Goal: Task Accomplishment & Management: Manage account settings

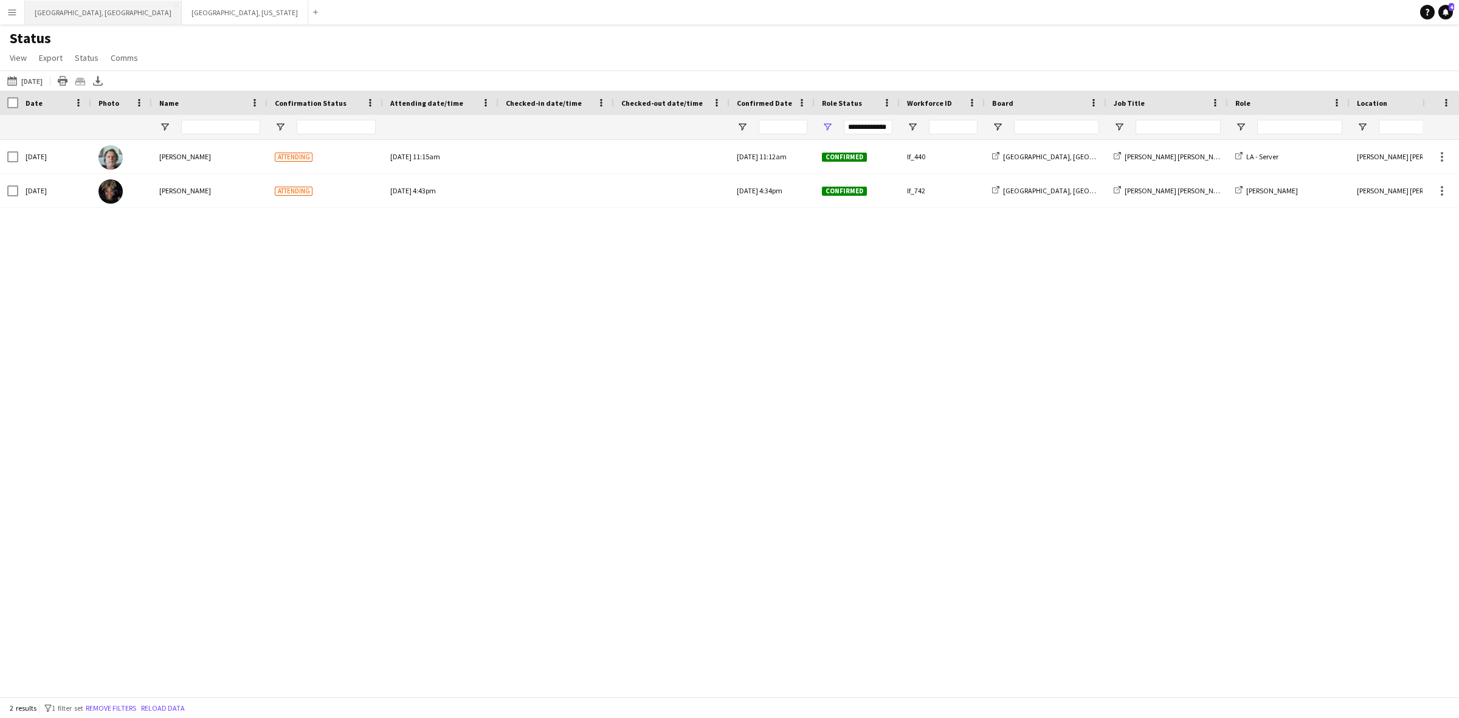
click at [56, 14] on button "[GEOGRAPHIC_DATA], [GEOGRAPHIC_DATA] Close" at bounding box center [103, 13] width 157 height 24
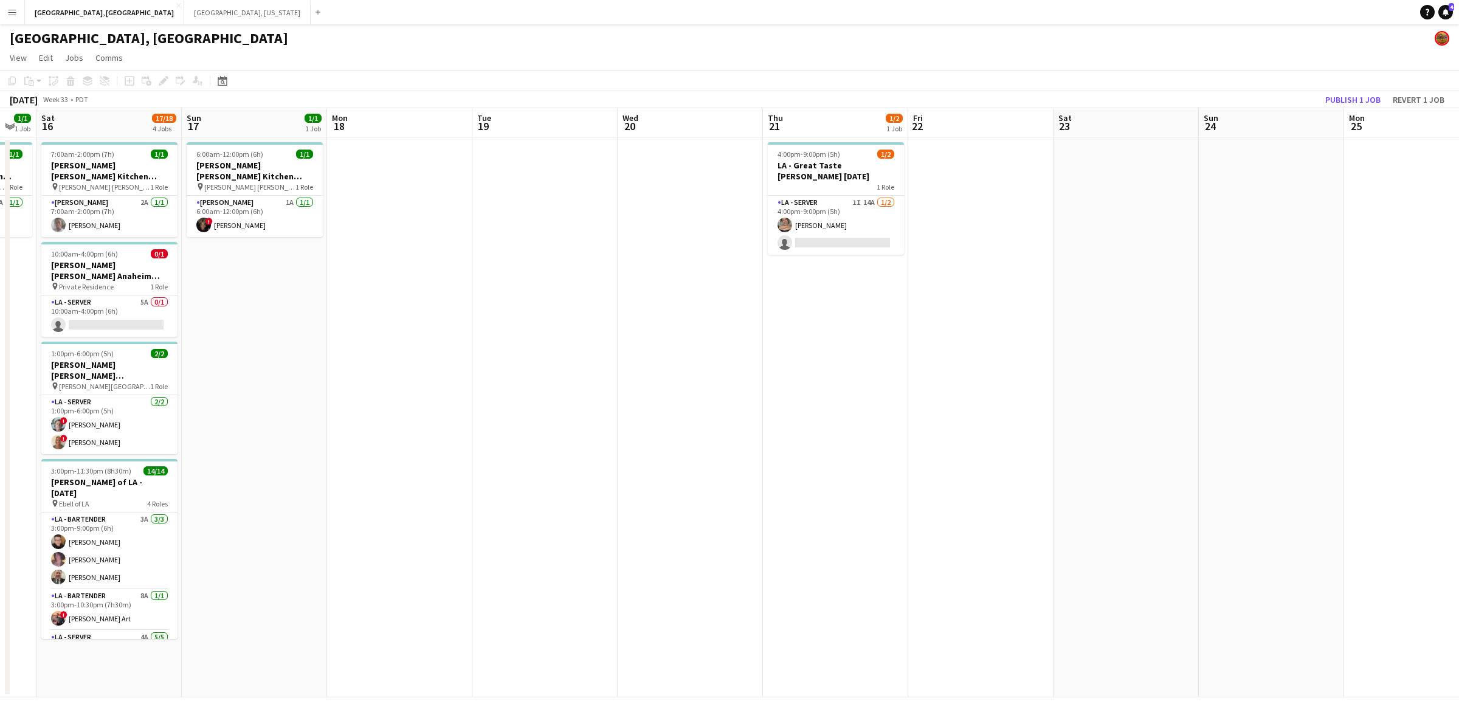
scroll to position [0, 420]
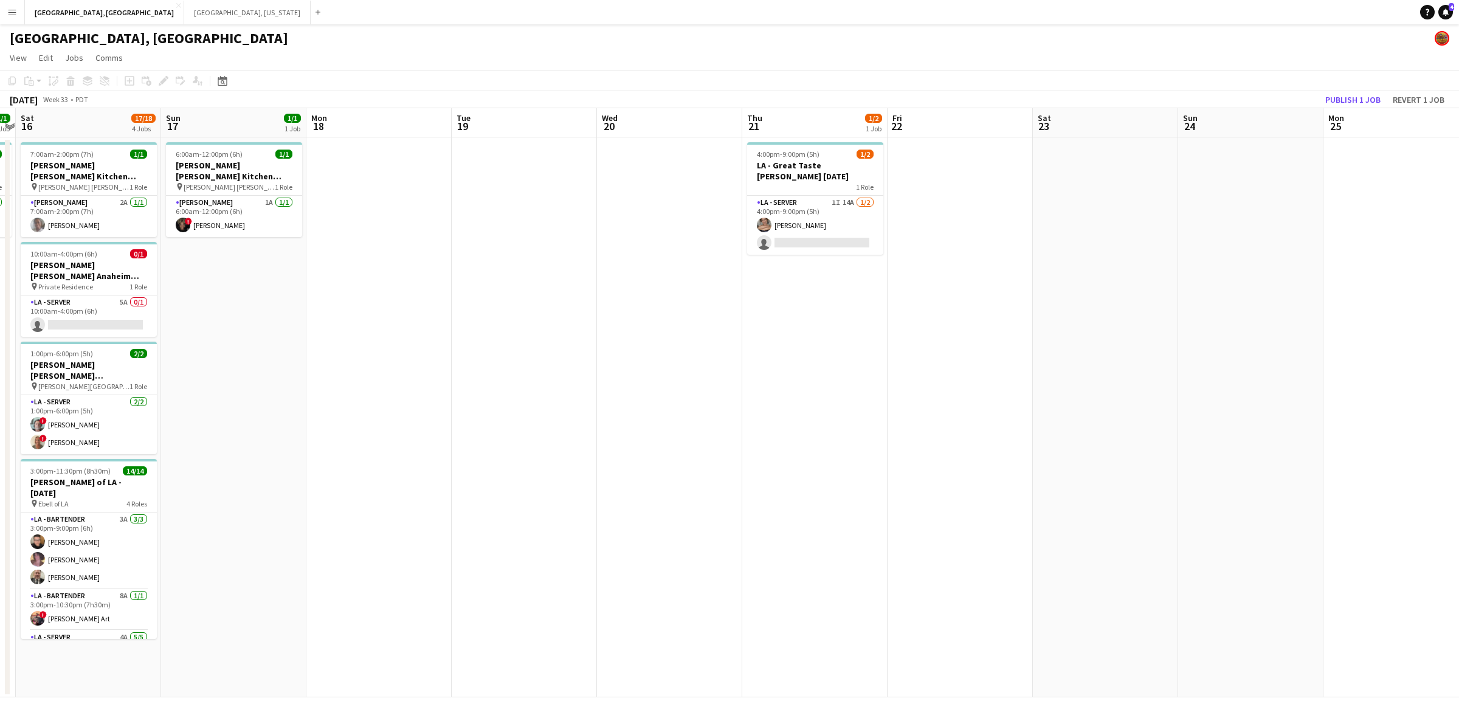
drag, startPoint x: 1348, startPoint y: 378, endPoint x: 782, endPoint y: 489, distance: 576.9
click at [782, 489] on app-calendar-viewport "Wed 13 2/2 1 Job Thu 14 1/1 1 Job Fri 15 1/1 1 Job Sat 16 17/18 4 Jobs Sun 17 1…" at bounding box center [729, 402] width 1459 height 589
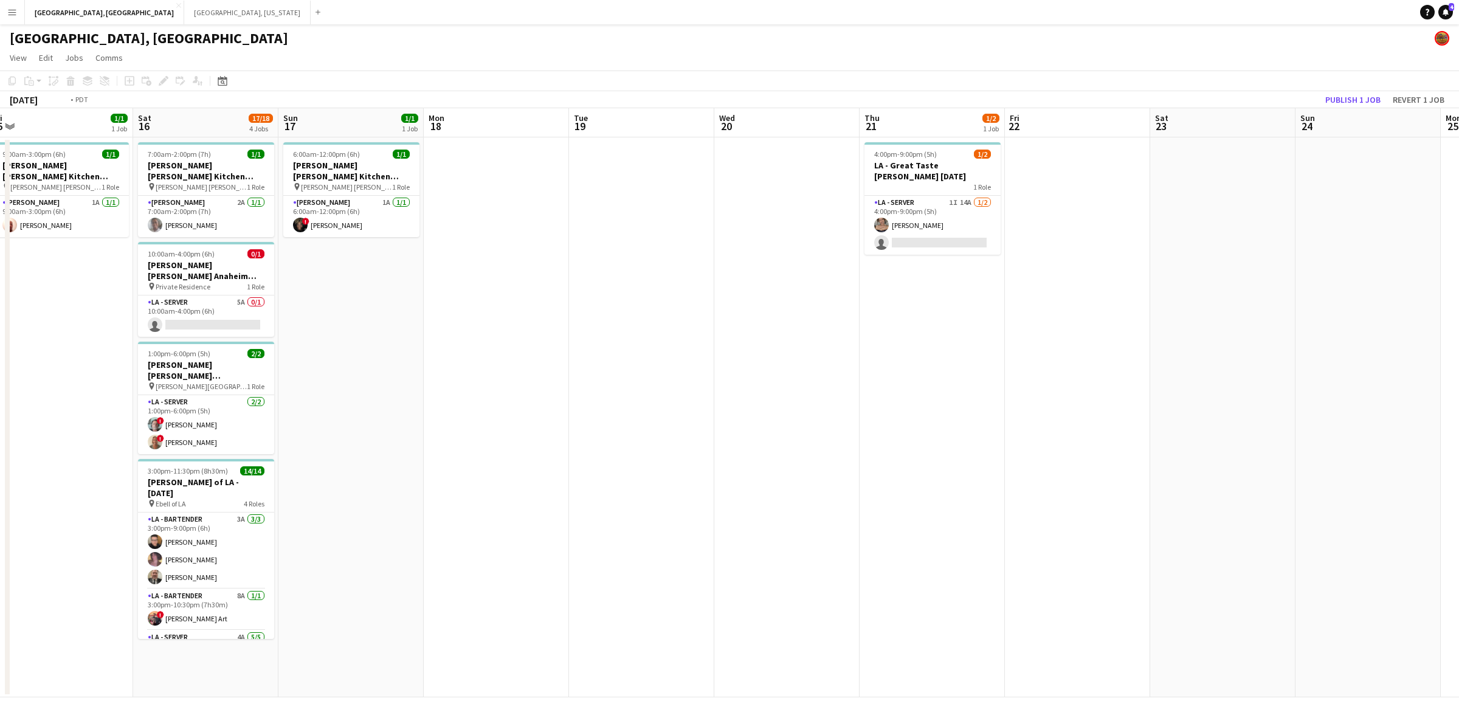
drag, startPoint x: 1038, startPoint y: 427, endPoint x: 493, endPoint y: 525, distance: 553.6
click at [538, 524] on app-calendar-viewport "Wed 13 2/2 1 Job Thu 14 1/1 1 Job Fri 15 1/1 1 Job Sat 16 17/18 4 Jobs Sun 17 1…" at bounding box center [729, 402] width 1459 height 589
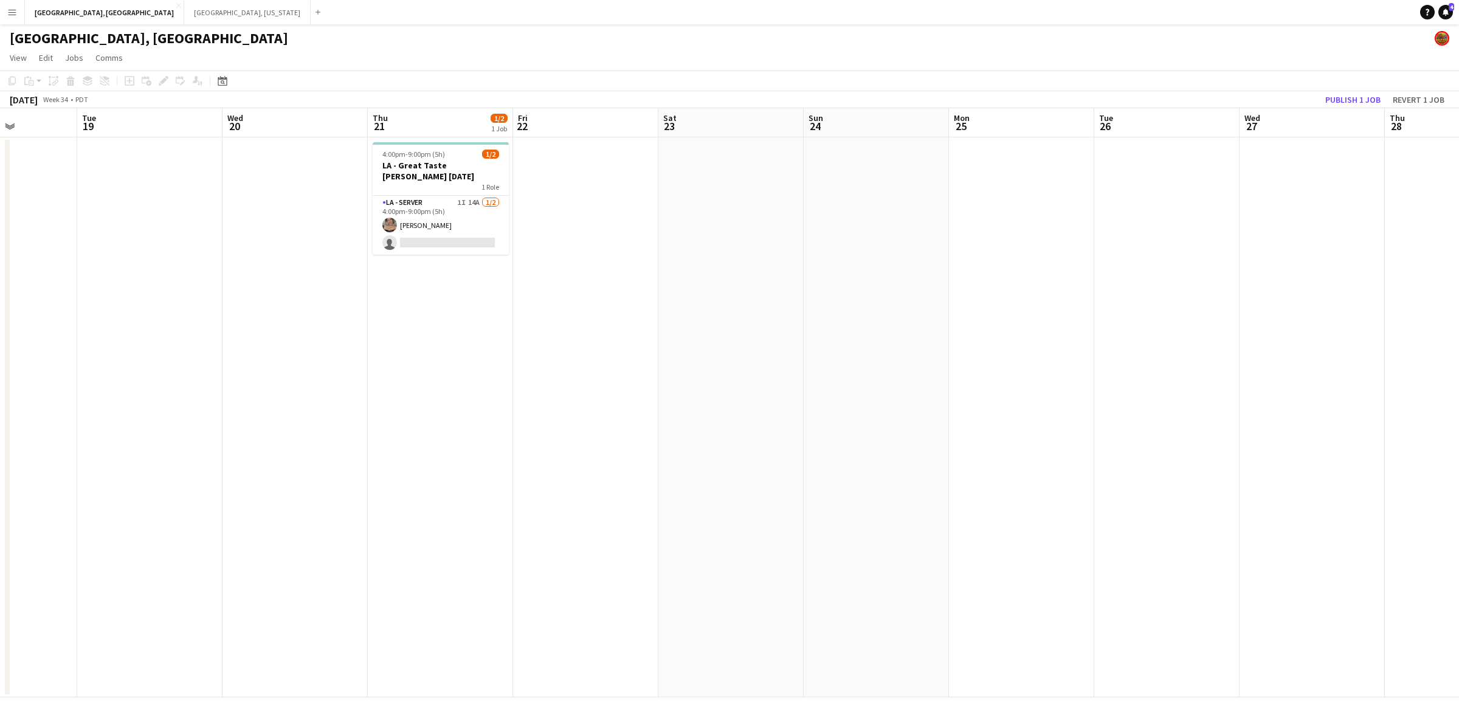
drag, startPoint x: 1043, startPoint y: 414, endPoint x: 588, endPoint y: 494, distance: 461.8
click at [573, 496] on app-calendar-viewport "Sat 16 17/18 4 Jobs Sun 17 1/1 1 Job Mon 18 Tue 19 Wed 20 Thu 21 1/2 1 Job Fri …" at bounding box center [729, 402] width 1459 height 589
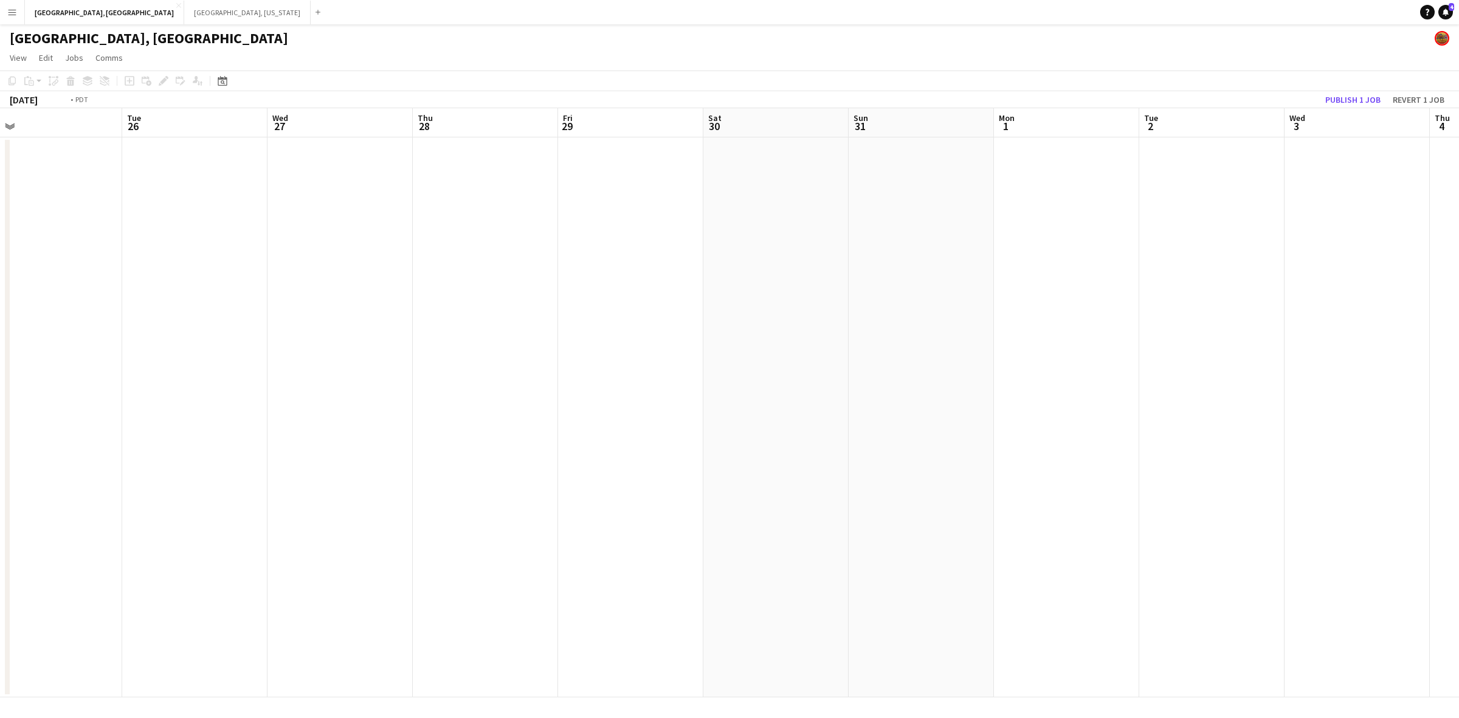
drag, startPoint x: 1271, startPoint y: 334, endPoint x: 779, endPoint y: 427, distance: 500.5
click at [779, 427] on app-calendar-viewport "Fri 22 Sat 23 Sun 24 Mon 25 Tue 26 Wed 27 Thu 28 Fri 29 Sat 30 Sun 31 Mon 1 Tue…" at bounding box center [729, 402] width 1459 height 589
drag, startPoint x: 1034, startPoint y: 356, endPoint x: 867, endPoint y: 387, distance: 170.1
click at [877, 385] on app-calendar-viewport "Sat 23 Sun 24 Mon 25 Tue 26 Wed 27 Thu 28 Fri 29 Sat 30 Sun 31 Mon 1 Tue 2 Wed …" at bounding box center [729, 402] width 1459 height 589
drag, startPoint x: 1175, startPoint y: 326, endPoint x: 687, endPoint y: 410, distance: 494.9
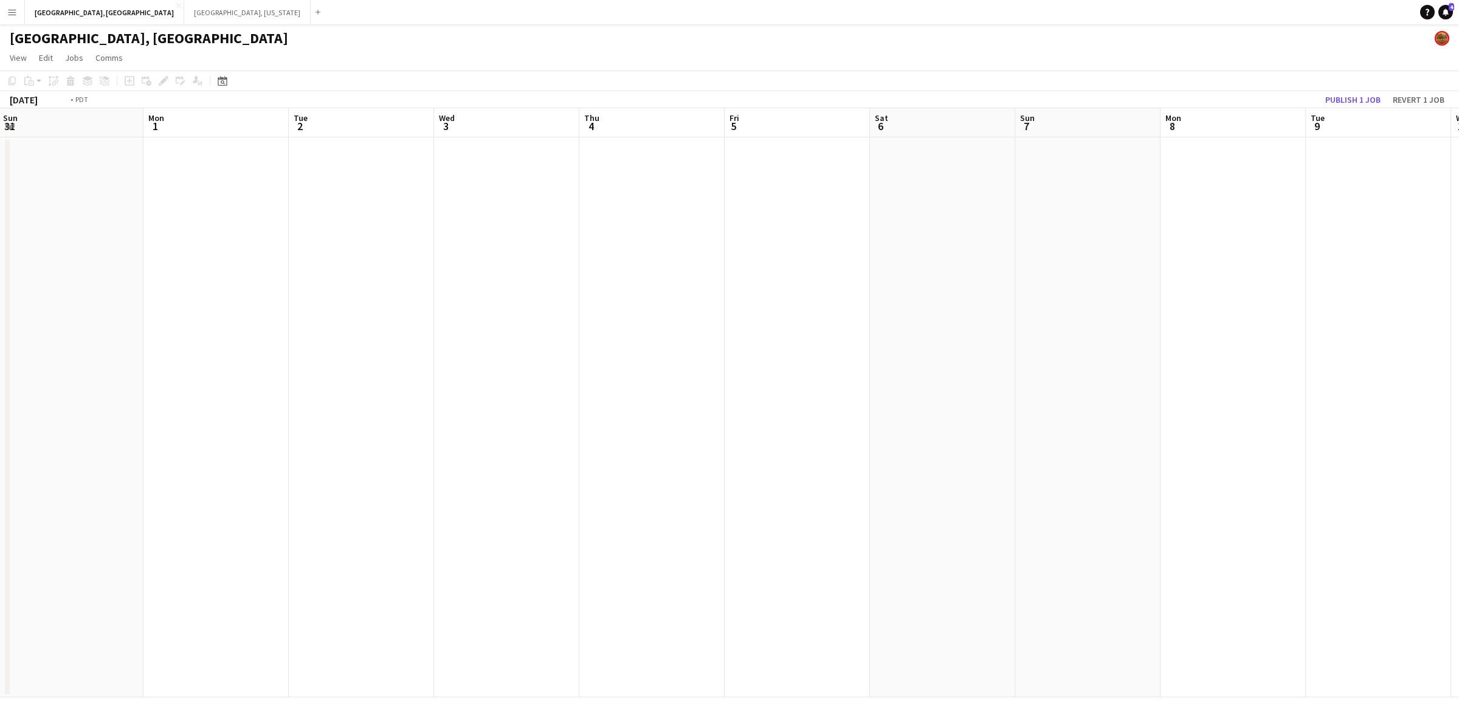
click at [704, 406] on app-calendar-viewport "Thu 28 Fri 29 Sat 30 Sun 31 Mon 1 Tue 2 Wed 3 Thu 4 Fri 5 Sat 6 Sun 7 Mon 8 Tue…" at bounding box center [729, 402] width 1459 height 589
drag, startPoint x: 1338, startPoint y: 263, endPoint x: 794, endPoint y: 351, distance: 551.3
click at [831, 347] on app-calendar-viewport "Sat 30 Sun 31 Mon 1 Tue 2 Wed 3 Thu 4 Fri 5 Sat 6 Sun 7 Mon 8 Tue 9 Wed 10 Thu …" at bounding box center [729, 402] width 1459 height 589
drag, startPoint x: 1195, startPoint y: 265, endPoint x: 1040, endPoint y: 288, distance: 156.7
click at [725, 351] on app-calendar-viewport "Wed 3 Thu 4 Fri 5 Sat 6 Sun 7 Mon 8 Tue 9 Wed 10 Thu 11 Fri 12 Sat 13 Sun 14 Mo…" at bounding box center [729, 402] width 1459 height 589
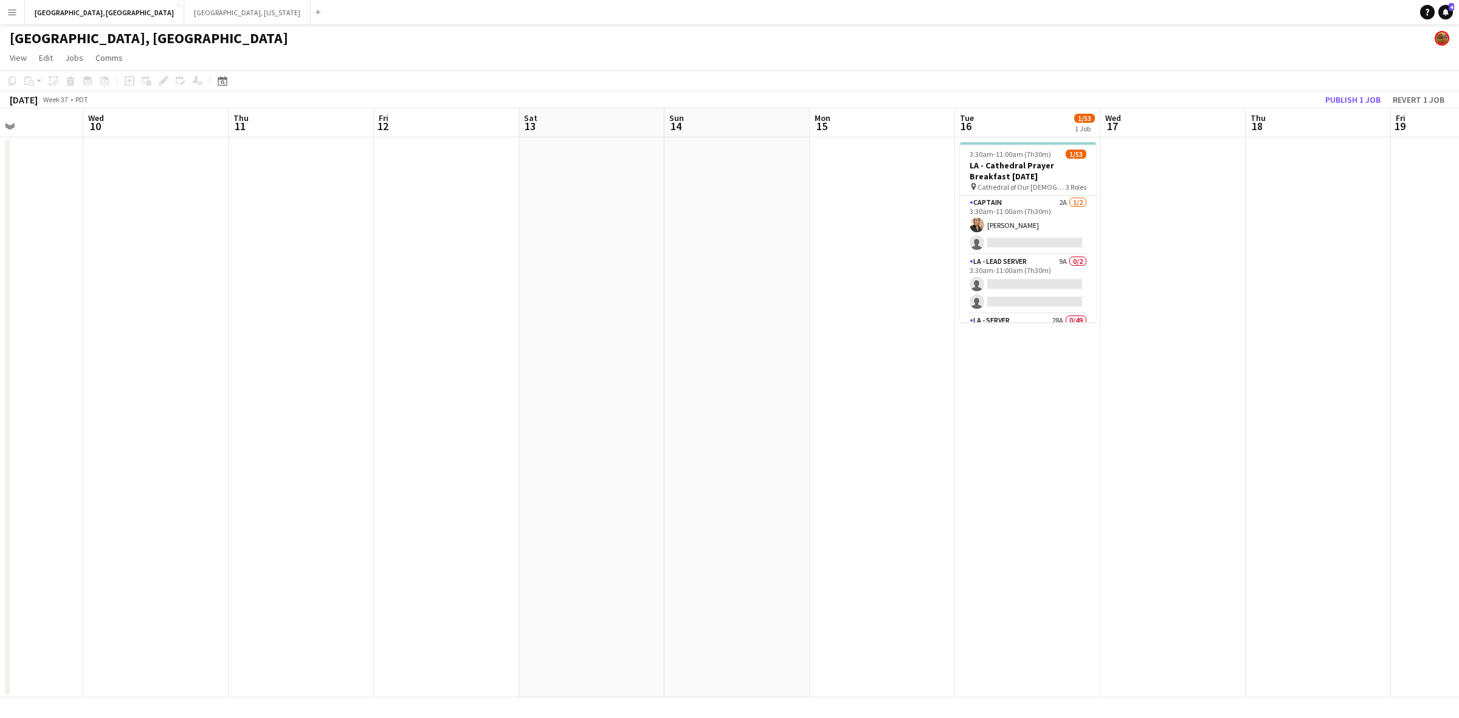
drag, startPoint x: 1283, startPoint y: 241, endPoint x: 634, endPoint y: 369, distance: 661.9
click at [642, 367] on app-calendar-viewport "Sun 7 Mon 8 Tue 9 Wed 10 Thu 11 Fri 12 Sat 13 Sun 14 Mon 15 Tue 16 1/53 1 Job W…" at bounding box center [729, 402] width 1459 height 589
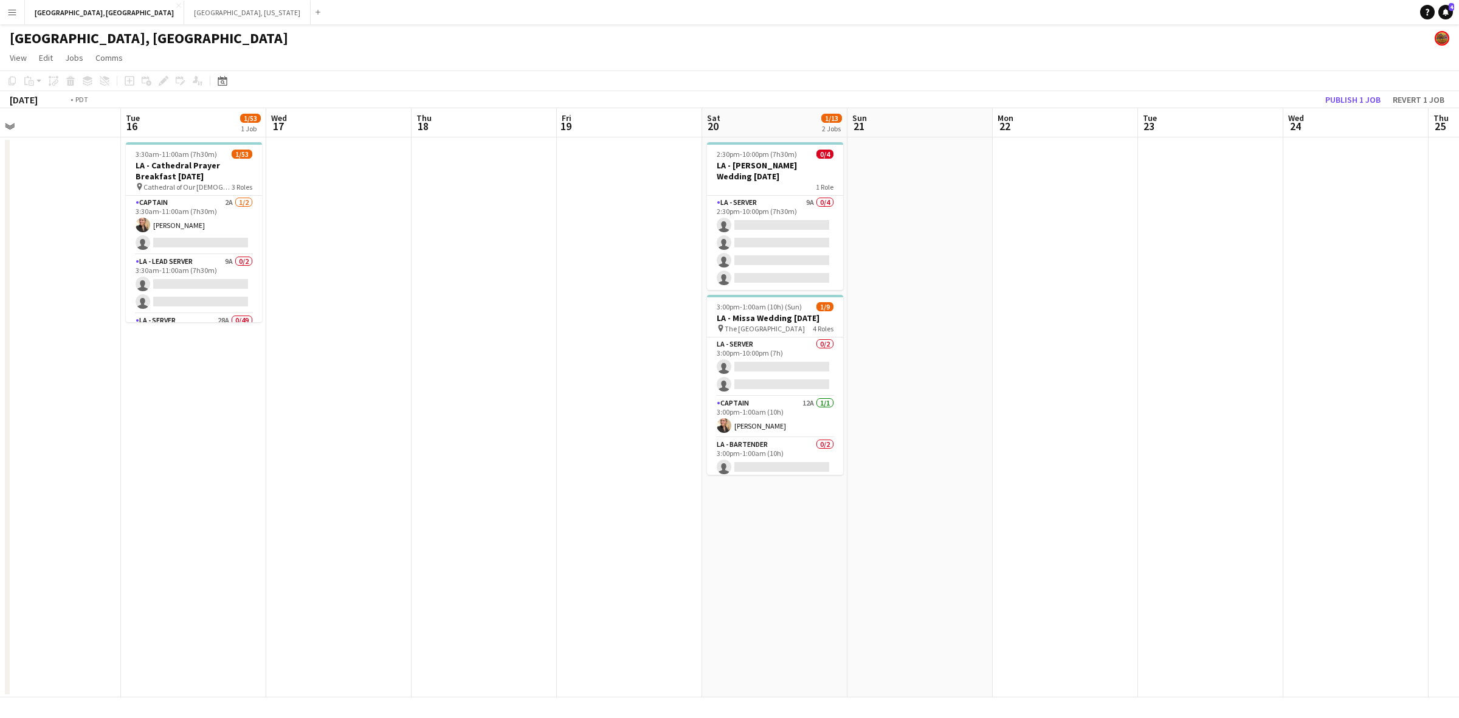
drag, startPoint x: 638, startPoint y: 395, endPoint x: 590, endPoint y: 406, distance: 49.9
click at [609, 401] on app-calendar-viewport "Fri 12 Sat 13 Sun 14 Mon 15 Tue 16 1/53 1 Job Wed 17 Thu 18 Fri 19 Sat 20 1/13 …" at bounding box center [729, 402] width 1459 height 589
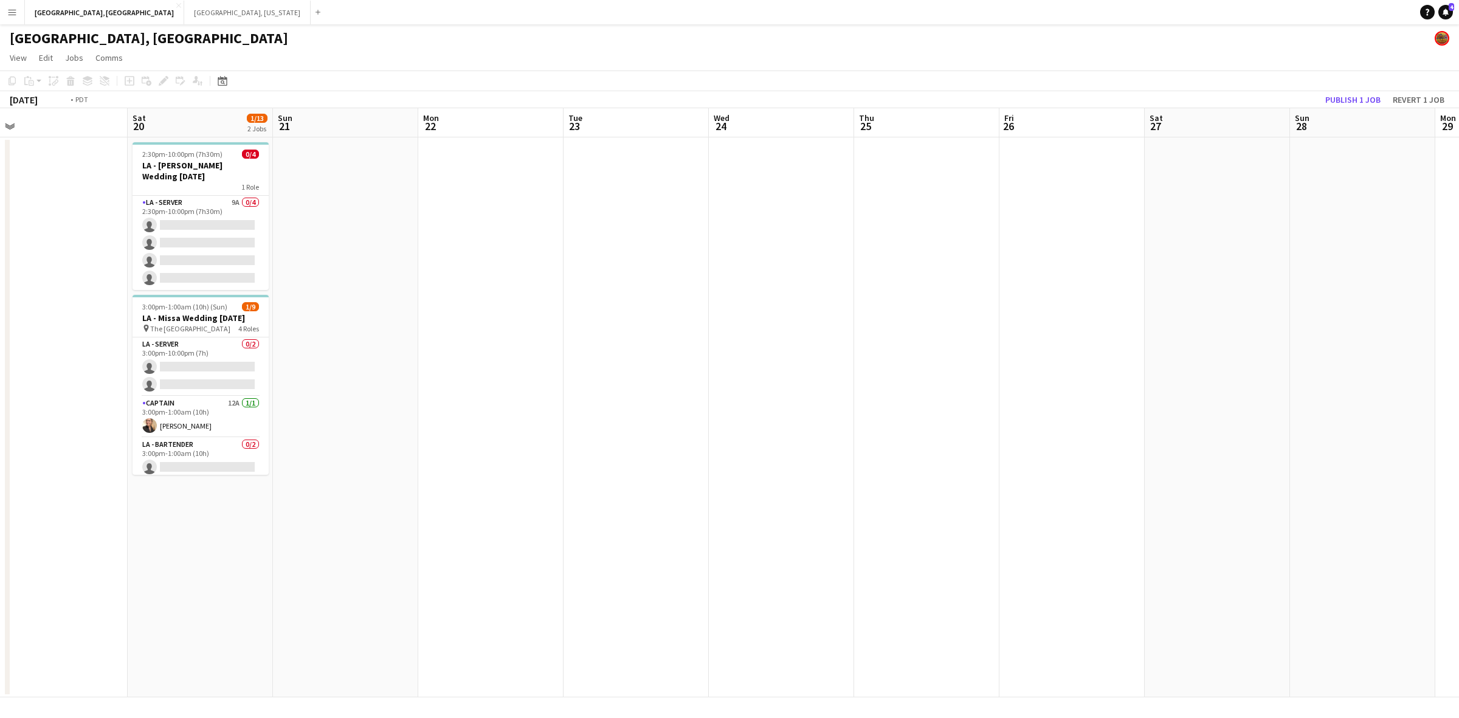
drag, startPoint x: 1208, startPoint y: 272, endPoint x: 598, endPoint y: 391, distance: 622.0
click at [628, 388] on app-calendar-viewport "Tue 16 1/53 1 Job Wed 17 Thu 18 Fri 19 Sat 20 1/13 2 Jobs Sun 21 Mon 22 Tue 23 …" at bounding box center [729, 402] width 1459 height 589
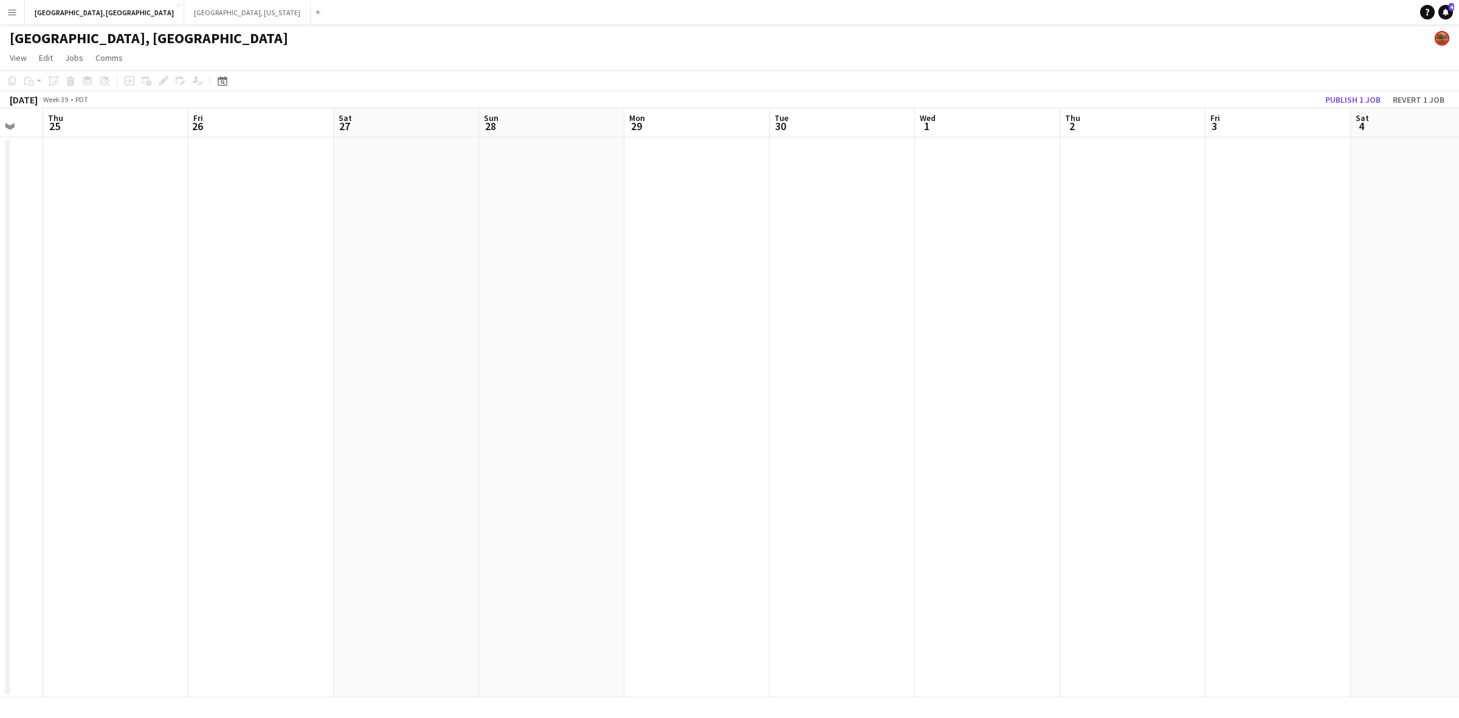
drag, startPoint x: 797, startPoint y: 351, endPoint x: 946, endPoint y: 323, distance: 151.7
click at [709, 365] on app-calendar-viewport "Mon 22 Tue 23 Wed 24 Thu 25 Fri 26 Sat 27 Sun 28 Mon 29 Tue 30 Wed 1 Thu 2 Fri …" at bounding box center [729, 402] width 1459 height 589
drag, startPoint x: 1166, startPoint y: 277, endPoint x: 622, endPoint y: 367, distance: 551.5
click at [631, 365] on app-calendar-viewport "Wed 24 Thu 25 Fri 26 Sat 27 Sun 28 Mon 29 Tue 30 Wed 1 Thu 2 Fri 3 Sat 4 Sun 5 …" at bounding box center [729, 402] width 1459 height 589
drag, startPoint x: 1256, startPoint y: 250, endPoint x: 676, endPoint y: 337, distance: 587.3
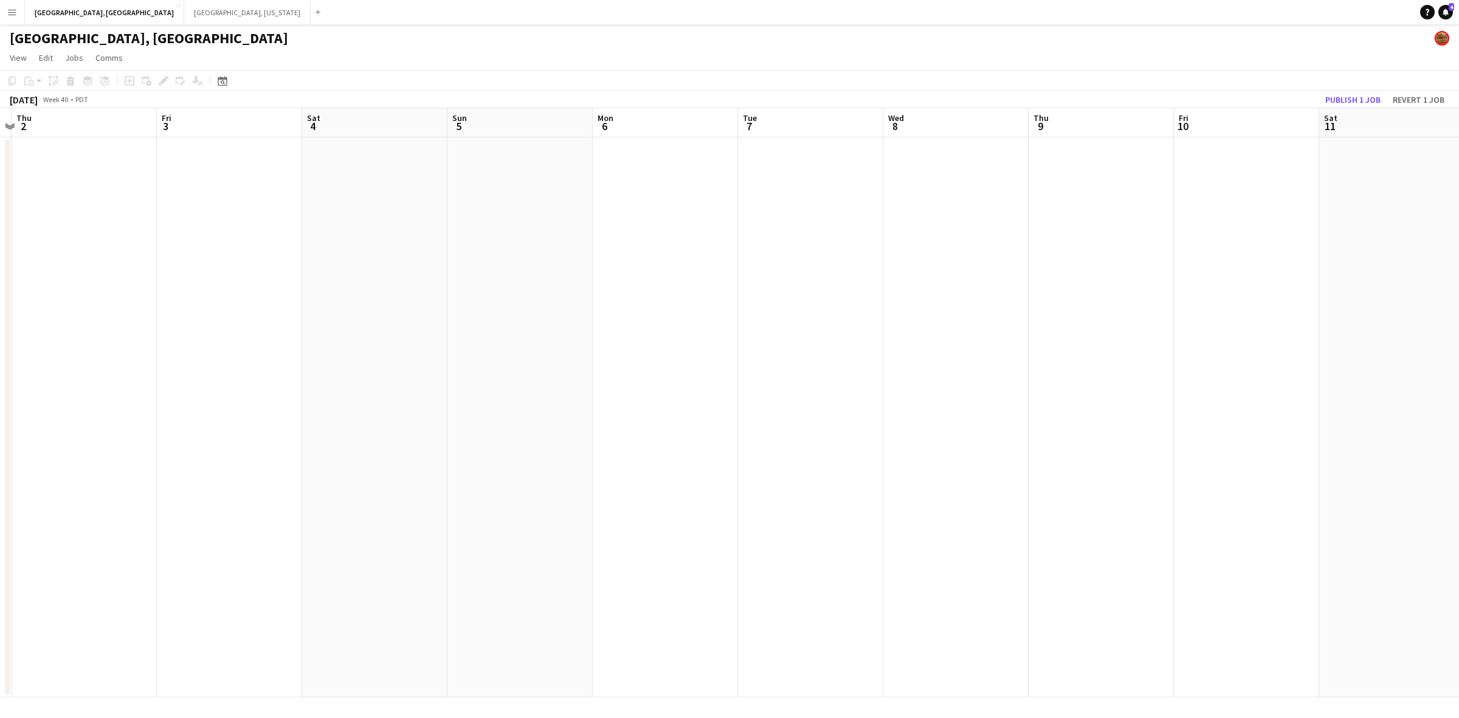
click at [689, 336] on app-calendar-viewport "Mon 29 Tue 30 Wed 1 Thu 2 Fri 3 Sat 4 Sun 5 Mon 6 Tue 7 Wed 8 Thu 9 Fri 10 Sat …" at bounding box center [729, 402] width 1459 height 589
click at [626, 314] on app-calendar-viewport "Wed 1 Thu 2 Fri 3 Sat 4 Sun 5 Mon 6 Tue 7 Wed 8 Thu 9 Fri 10 Sat 11 Sun 12 Mon …" at bounding box center [729, 402] width 1459 height 589
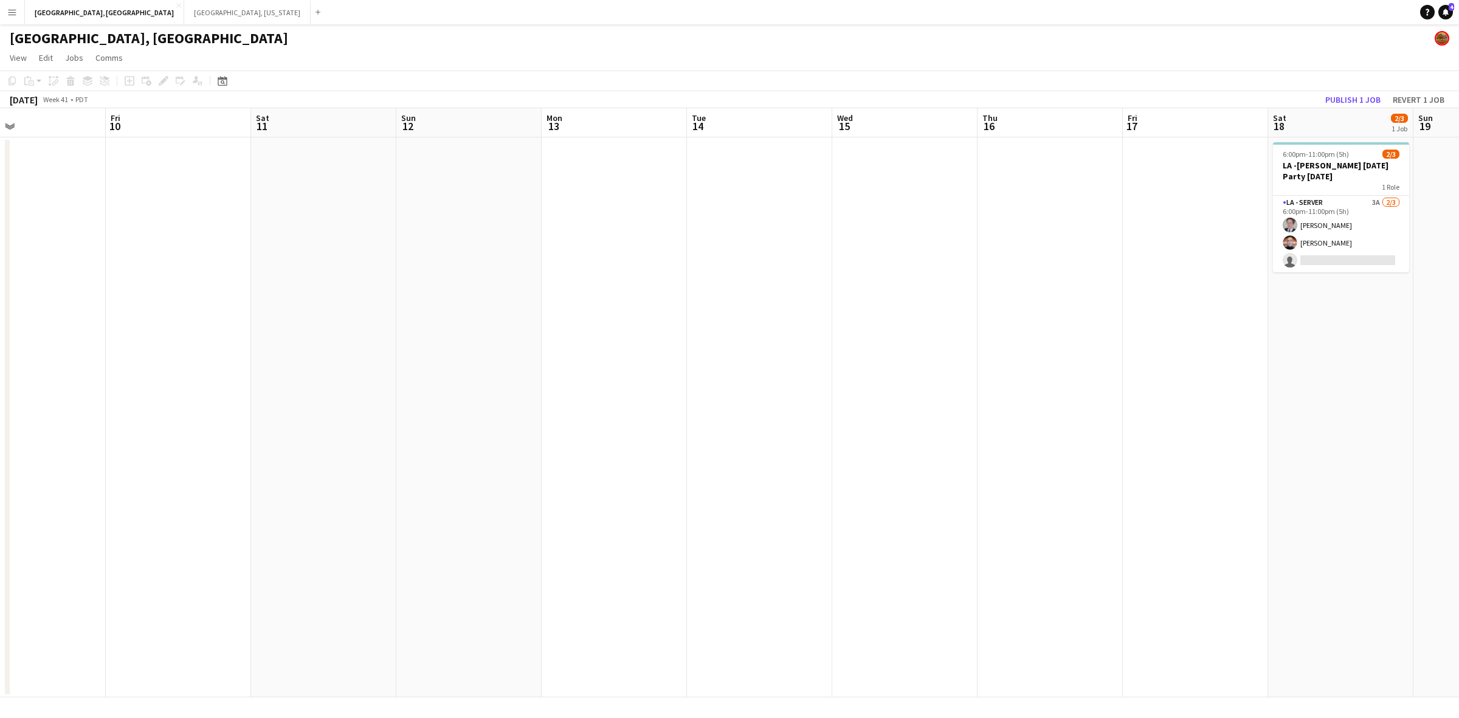
drag, startPoint x: 1140, startPoint y: 230, endPoint x: 546, endPoint y: 278, distance: 596.0
click at [658, 268] on app-calendar-viewport "Mon 6 Tue 7 Wed 8 Thu 9 Fri 10 Sat 11 Sun 12 Mon 13 Tue 14 Wed 15 Thu 16 Fri 17…" at bounding box center [729, 402] width 1459 height 589
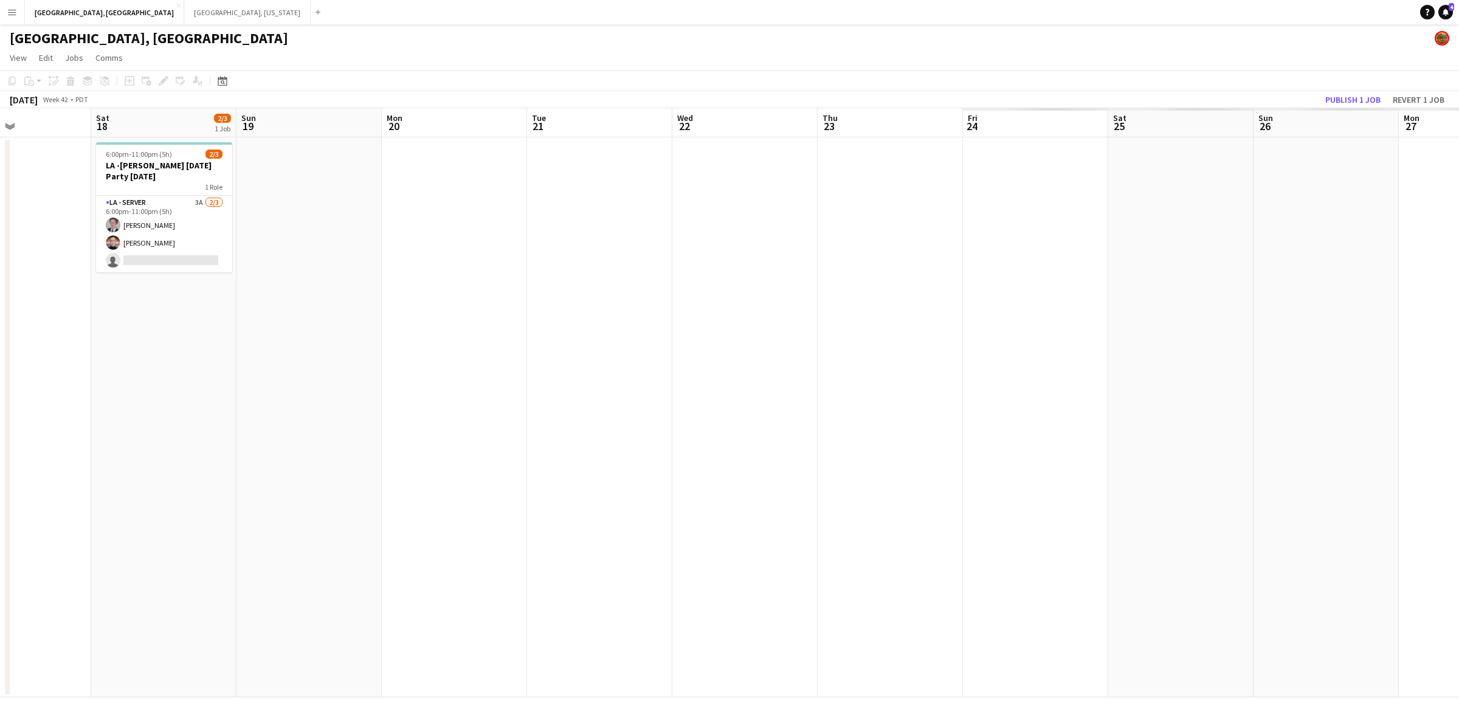
drag, startPoint x: 516, startPoint y: 339, endPoint x: 703, endPoint y: 330, distance: 187.5
click at [448, 351] on app-calendar-viewport "Tue 14 Wed 15 Thu 16 Fri 17 Sat 18 2/3 1 Job Sun 19 Mon 20 Tue 21 Wed 22 Thu 23…" at bounding box center [729, 402] width 1459 height 589
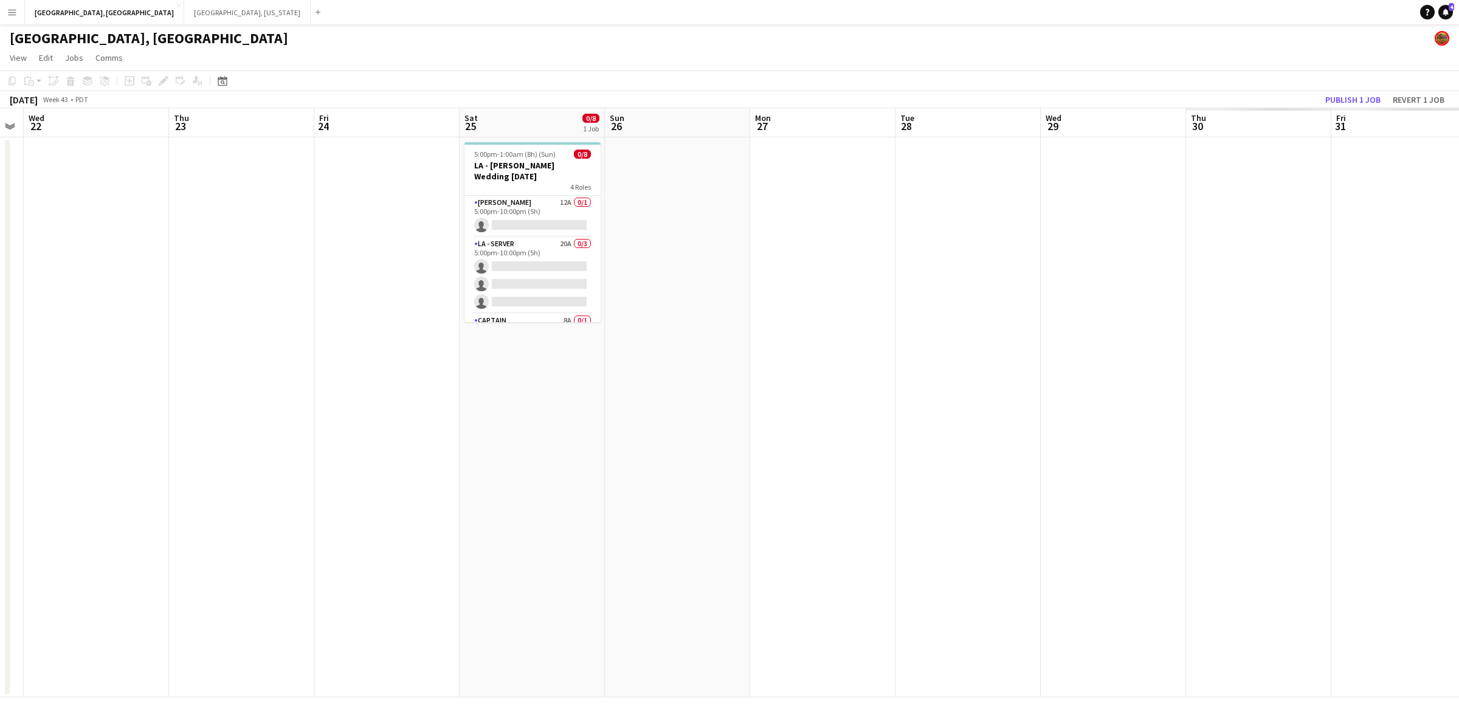
scroll to position [0, 459]
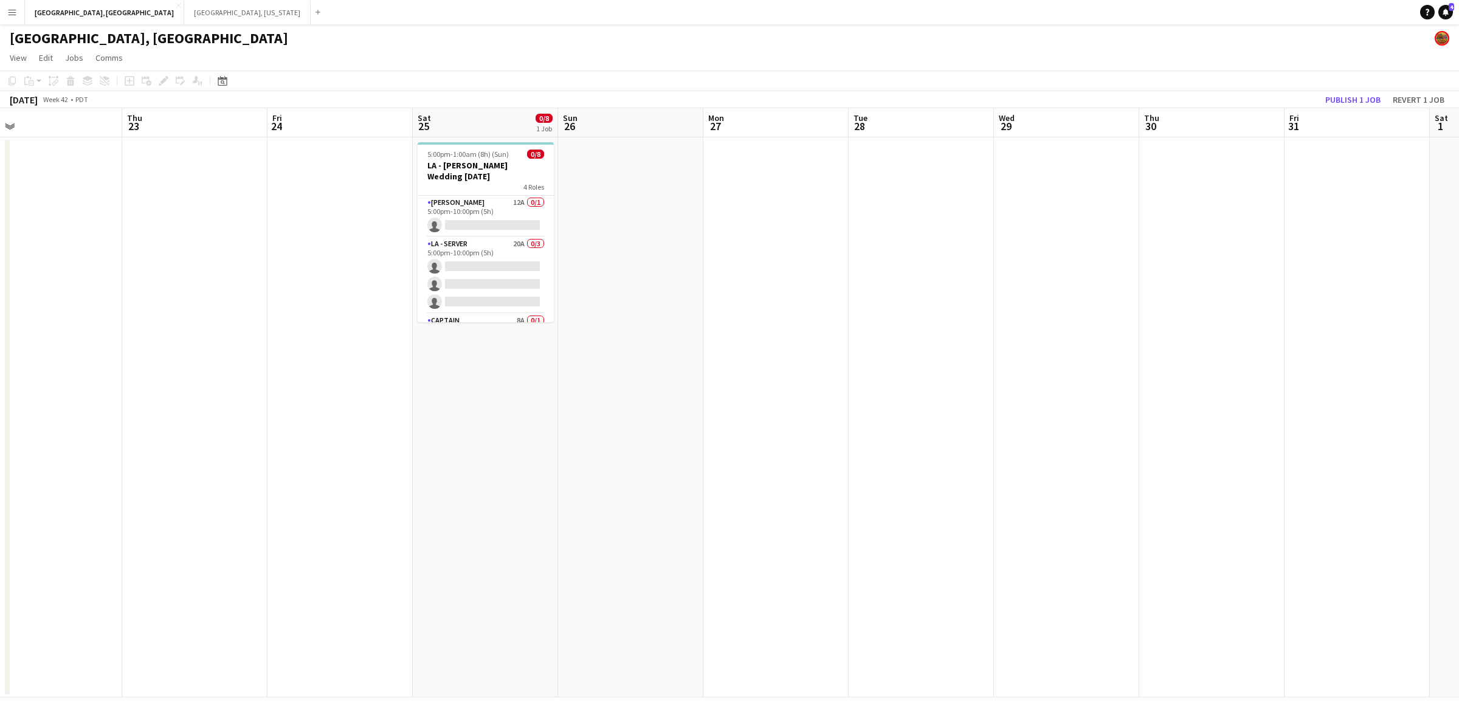
drag, startPoint x: 707, startPoint y: 359, endPoint x: 575, endPoint y: 390, distance: 134.8
click at [575, 390] on app-calendar-viewport "Sun 19 Mon 20 Tue 21 Wed 22 Thu 23 Fri 24 Sat 25 0/8 1 Job Sun 26 Mon 27 Tue 28…" at bounding box center [729, 402] width 1459 height 589
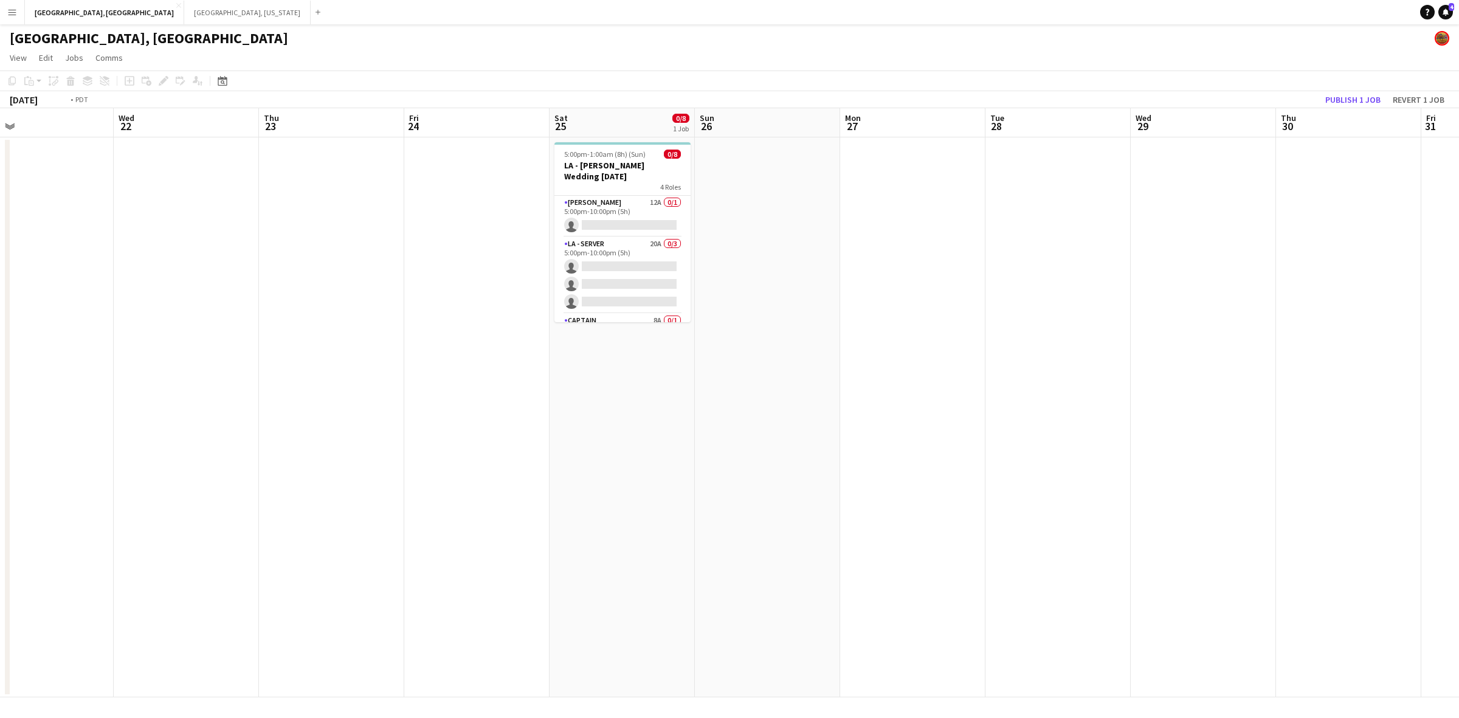
drag, startPoint x: 466, startPoint y: 435, endPoint x: 391, endPoint y: 445, distance: 76.0
click at [420, 442] on app-calendar-viewport "Sun 19 Mon 20 Tue 21 Wed 22 Thu 23 Fri 24 Sat 25 0/8 1 Job Sun 26 Mon 27 Tue 28…" at bounding box center [729, 402] width 1459 height 589
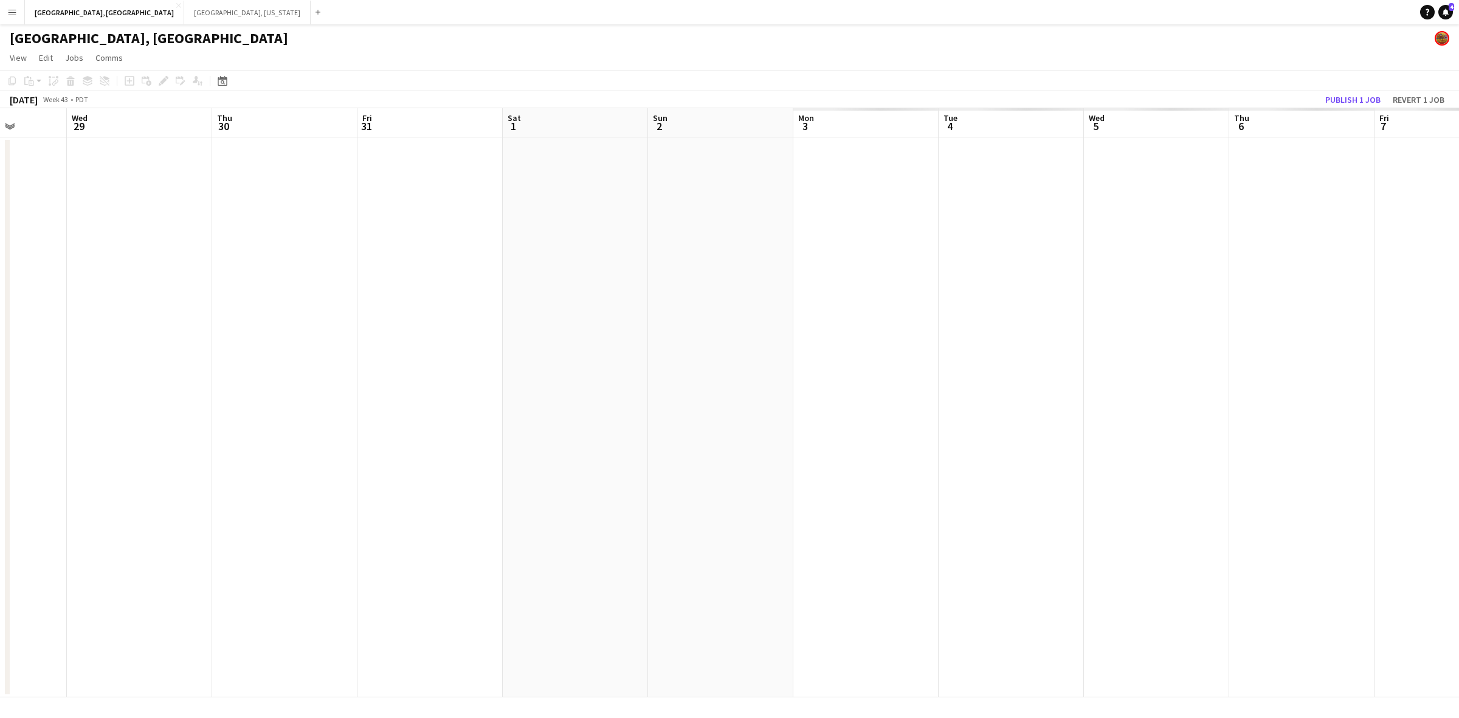
click at [558, 412] on app-calendar-viewport "Sun 26 Mon 27 Tue 28 Wed 29 Thu 30 Fri 31 Sat 1 Sun 2 Mon 3 Tue 4 Wed 5 Thu 6 F…" at bounding box center [729, 402] width 1459 height 589
click at [593, 391] on app-calendar-viewport "Fri 31 Sat 1 Sun 2 Mon 3 Tue 4 Wed 5 Thu 6 Fri 7 Sat 8 Sun 9 Mon 10 Tue 11 Wed …" at bounding box center [729, 402] width 1459 height 589
drag, startPoint x: 1259, startPoint y: 298, endPoint x: 582, endPoint y: 402, distance: 685.3
click at [590, 400] on app-calendar-viewport "Mon 3 Tue 4 Wed 5 Thu 6 Fri 7 Sat 8 Sun 9 Mon 10 Tue 11 Wed 12 Thu 13 Fri 14 Sa…" at bounding box center [729, 402] width 1459 height 589
drag, startPoint x: 1217, startPoint y: 329, endPoint x: 628, endPoint y: 426, distance: 597.2
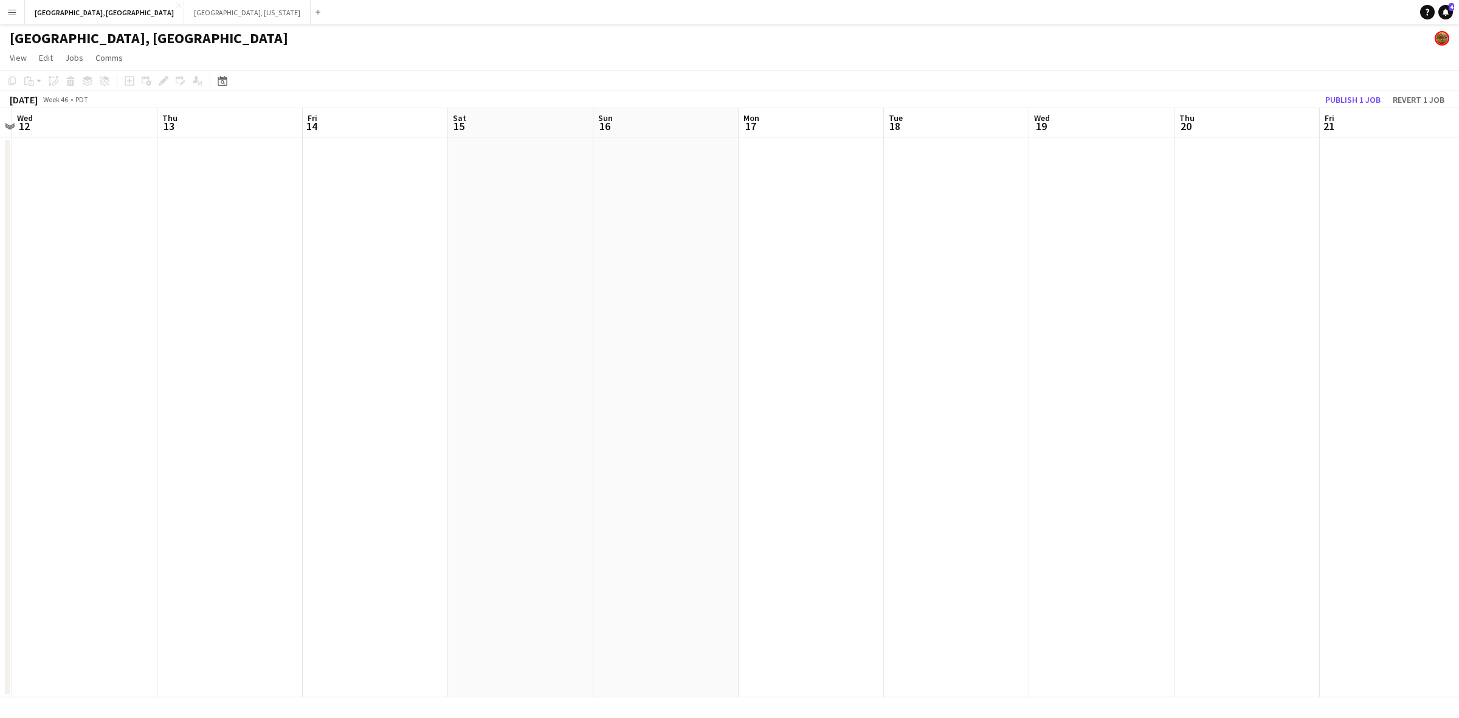
click at [631, 424] on app-calendar-viewport "Sun 9 Mon 10 Tue 11 Wed 12 Thu 13 Fri 14 Sat 15 Sun 16 Mon 17 Tue 18 Wed 19 Thu…" at bounding box center [729, 402] width 1459 height 589
drag, startPoint x: 981, startPoint y: 368, endPoint x: 1074, endPoint y: 359, distance: 93.4
click at [542, 452] on app-calendar-viewport "Sat 15 Sun 16 Mon 17 Tue 18 Wed 19 Thu 20 Fri 21 Sat 22 Sun 23 Mon 24 Tue 25 We…" at bounding box center [729, 402] width 1459 height 589
drag, startPoint x: 980, startPoint y: 365, endPoint x: 595, endPoint y: 429, distance: 390.9
click at [600, 427] on app-calendar-viewport "Wed 19 Thu 20 Fri 21 Sat 22 Sun 23 Mon 24 Tue 25 Wed 26 Thu 27 Fri 28 Sat 29 Su…" at bounding box center [729, 402] width 1459 height 589
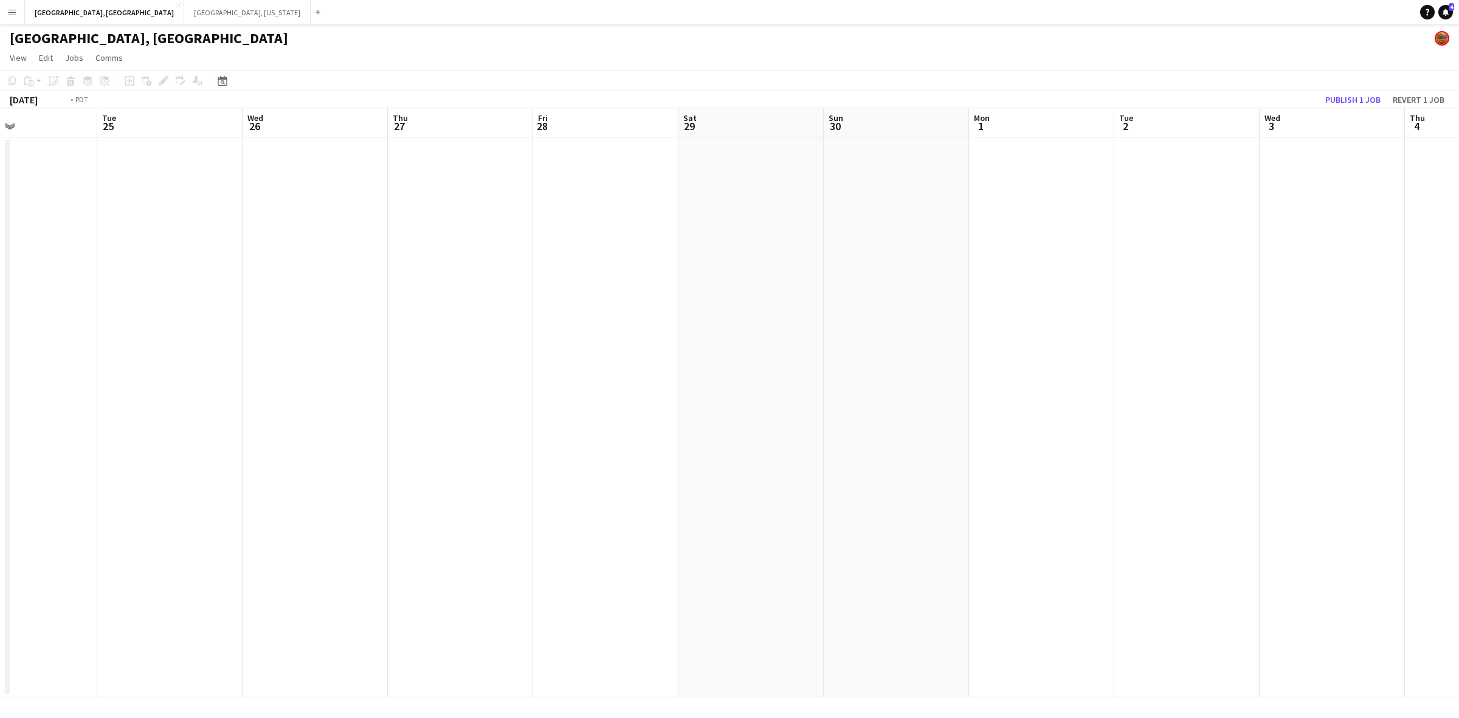
drag, startPoint x: 1025, startPoint y: 362, endPoint x: 683, endPoint y: 424, distance: 347.9
click at [629, 438] on app-calendar-viewport "Fri 21 Sat 22 Sun 23 Mon 24 Tue 25 Wed 26 Thu 27 Fri 28 Sat 29 Sun 30 Mon 1 Tue…" at bounding box center [729, 402] width 1459 height 589
click at [351, 499] on app-calendar-viewport "Tue 25 Wed 26 Thu 27 Fri 28 Sat 29 Sun 30 Mon 1 Tue 2 Wed 3 Thu 4 Fri 5 Sat 6 S…" at bounding box center [729, 402] width 1459 height 589
drag, startPoint x: 631, startPoint y: 431, endPoint x: 614, endPoint y: 432, distance: 16.5
click at [614, 432] on app-calendar-viewport "Mon 1 Tue 2 Wed 3 Thu 4 Fri 5 Sat 6 Sun 7 Mon 8 Tue 9 Wed 10 Thu 11 Fri 12 Sat …" at bounding box center [729, 402] width 1459 height 589
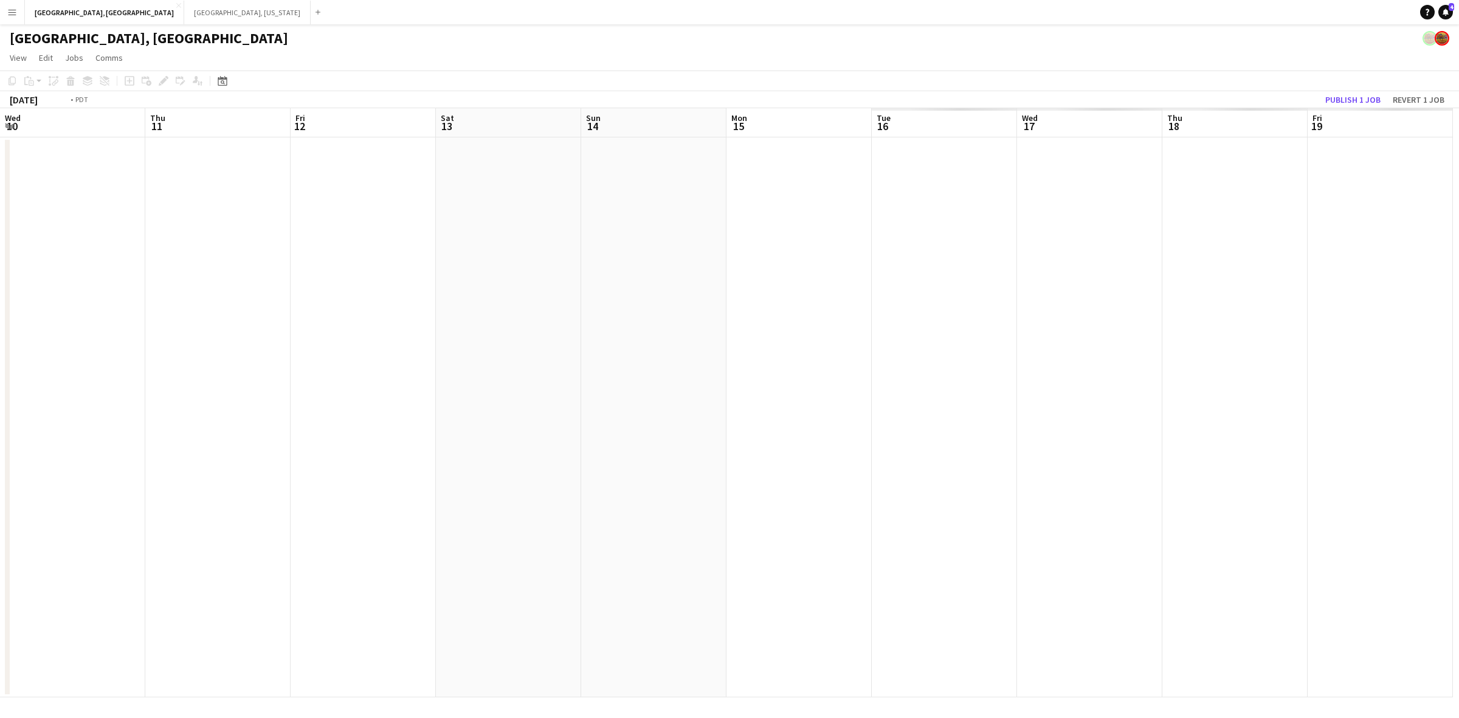
drag, startPoint x: 1147, startPoint y: 345, endPoint x: 570, endPoint y: 450, distance: 587.1
click at [570, 450] on app-calendar-viewport "Fri 5 Sat 6 Sun 7 Mon 8 Tue 9 Wed 10 Thu 11 Fri 12 Sat 13 Sun 14 Mon 15 Tue 16 …" at bounding box center [729, 402] width 1459 height 589
click at [657, 411] on app-calendar-viewport "Wed 10 Thu 11 Fri 12 Sat 13 Sun 14 Mon 15 Tue 16 Wed 17 Thu 18 Fri 19 Sat 20 Su…" at bounding box center [729, 402] width 1459 height 589
drag, startPoint x: 1035, startPoint y: 348, endPoint x: 451, endPoint y: 451, distance: 592.6
click at [456, 451] on app-calendar-viewport "Sun 14 Mon 15 Tue 16 Wed 17 Thu 18 Fri 19 Sat 20 Sun 21 Mon 22 Tue 23 Wed 24 Th…" at bounding box center [729, 402] width 1459 height 589
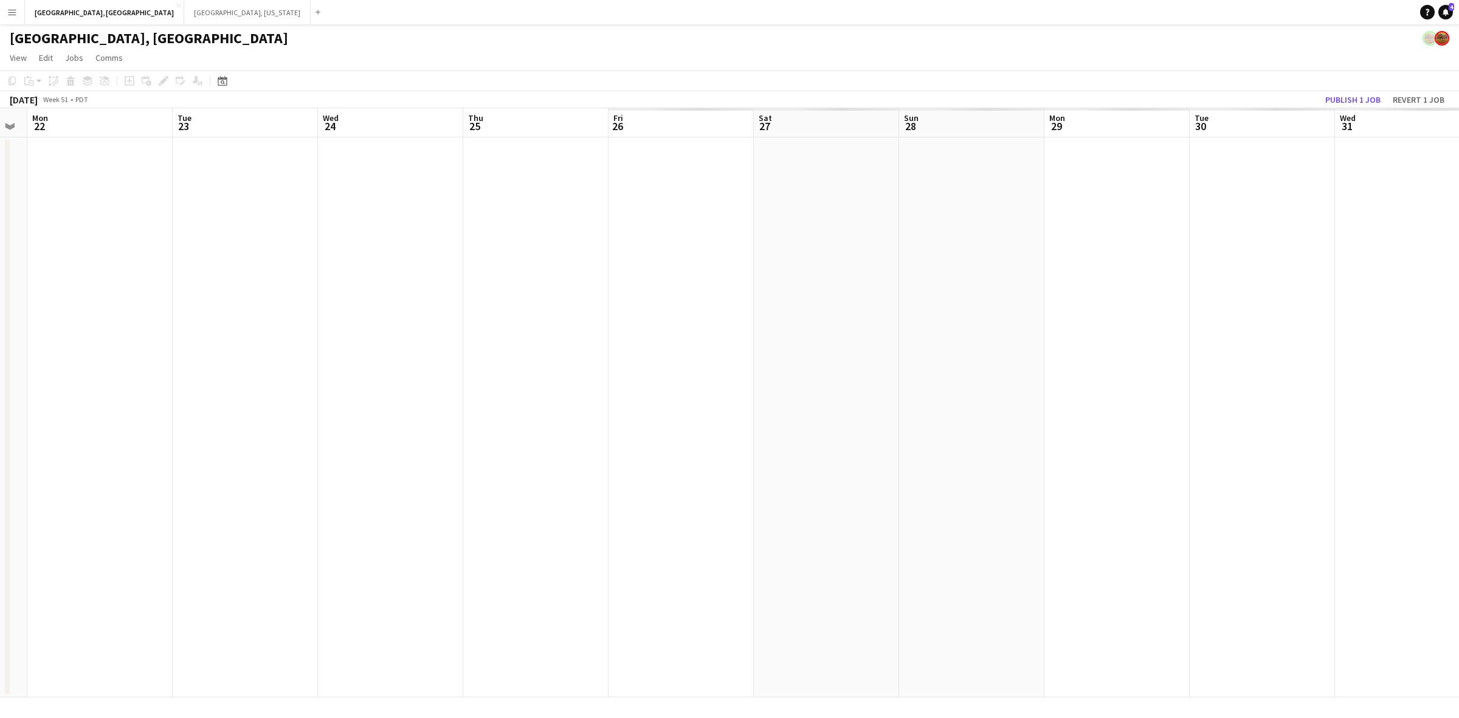
scroll to position [0, 382]
click at [43, 7] on button "[GEOGRAPHIC_DATA], [GEOGRAPHIC_DATA] Close" at bounding box center [104, 13] width 159 height 24
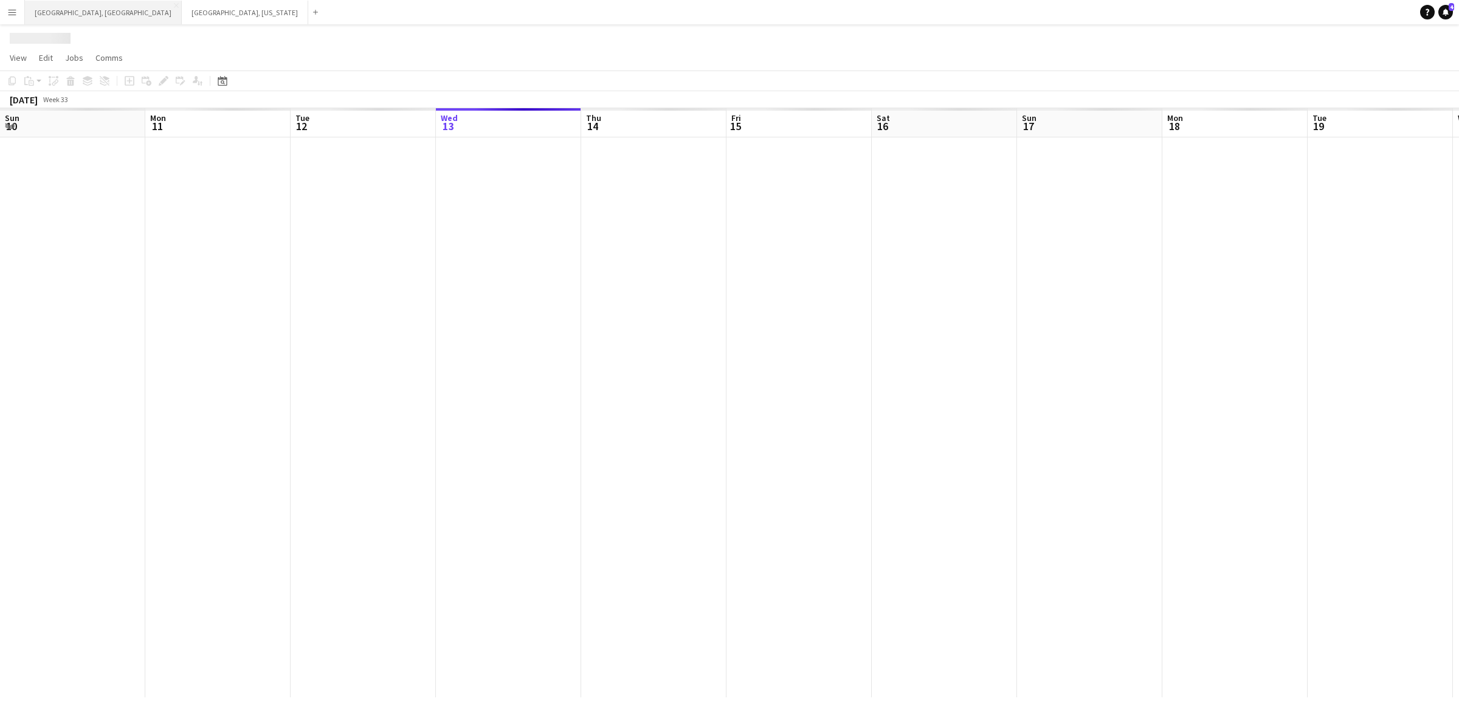
scroll to position [0, 290]
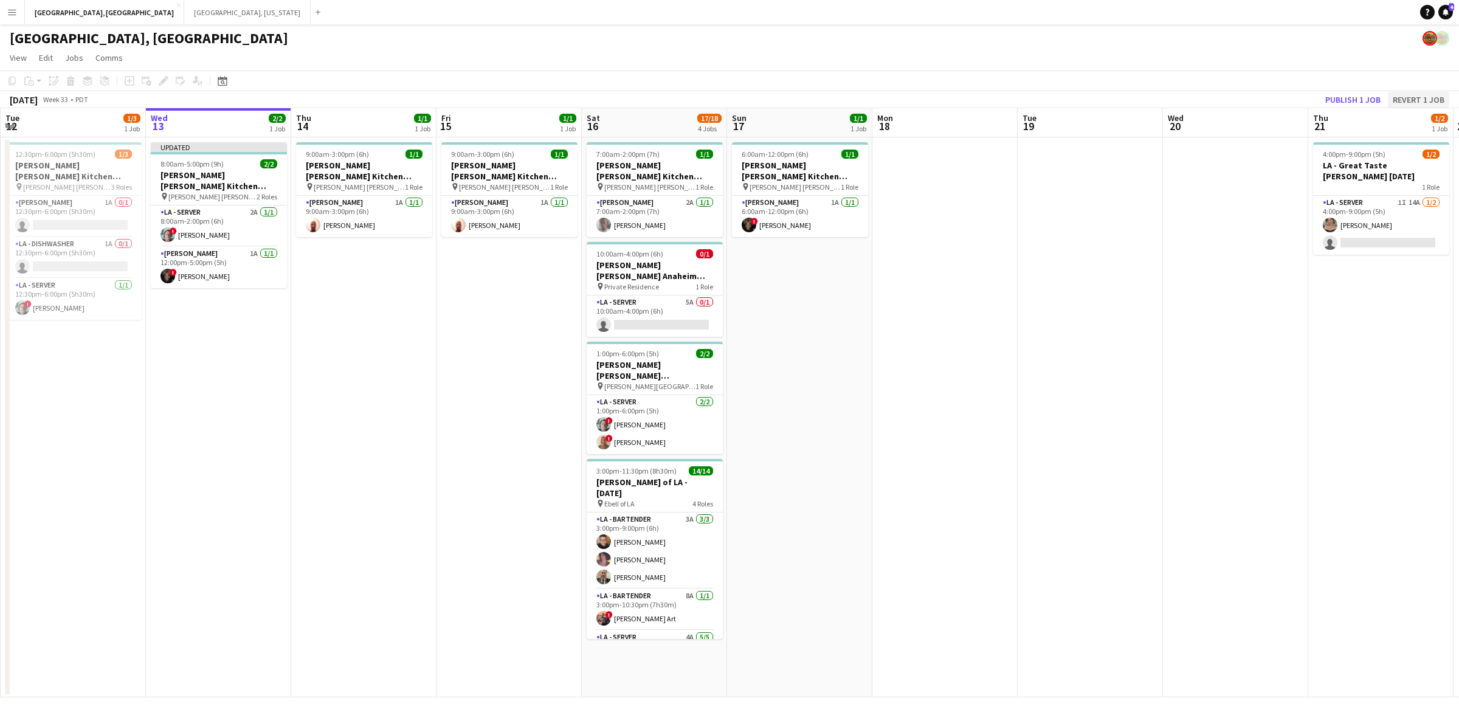
drag, startPoint x: 638, startPoint y: 290, endPoint x: 1427, endPoint y: 97, distance: 811.9
click at [639, 296] on app-card-role "LA - Server 5A 0/1 10:00am-4:00pm (6h) single-neutral-actions" at bounding box center [655, 316] width 136 height 41
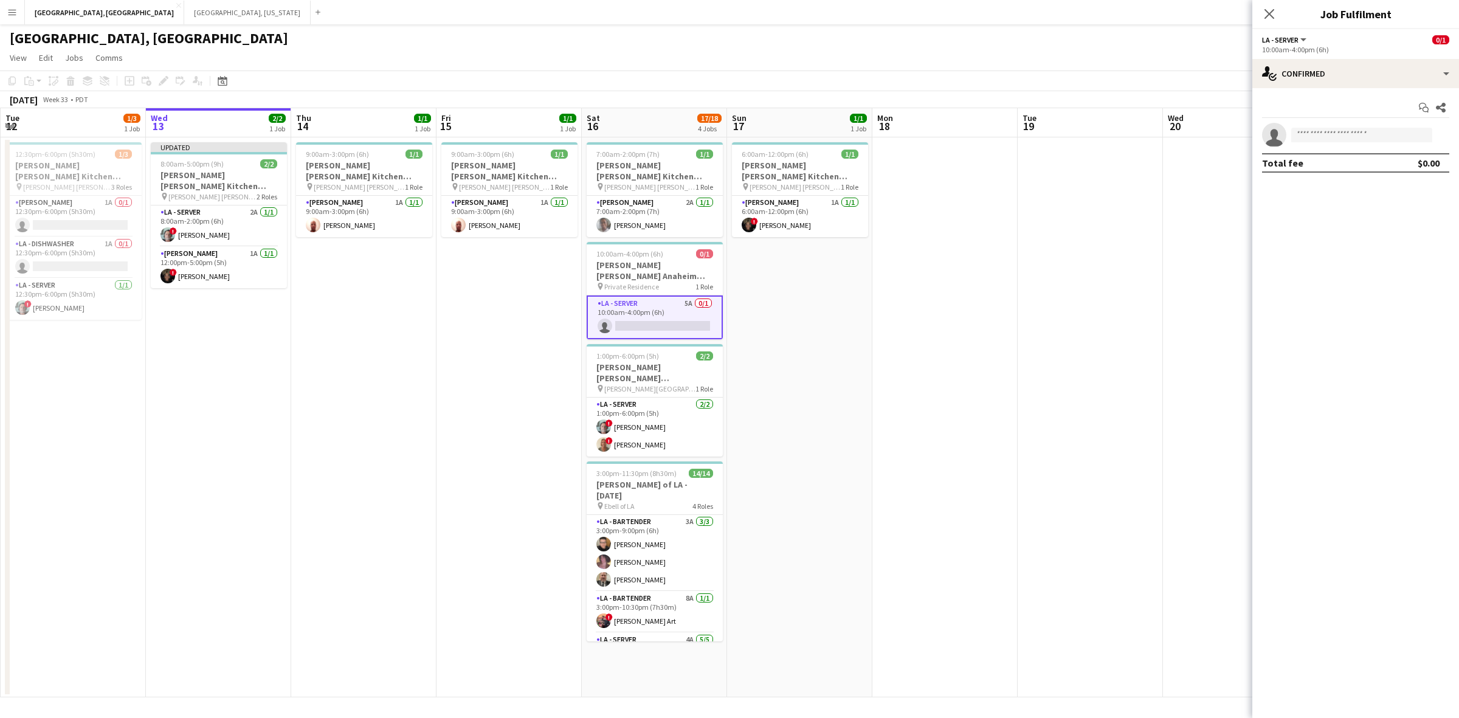
scroll to position [0, 289]
click at [1167, 79] on div "single-neutral-actions-check-2 Confirmed" at bounding box center [1356, 73] width 207 height 29
click at [1167, 198] on div "single-neutral-actions-information Applicants" at bounding box center [1396, 198] width 120 height 24
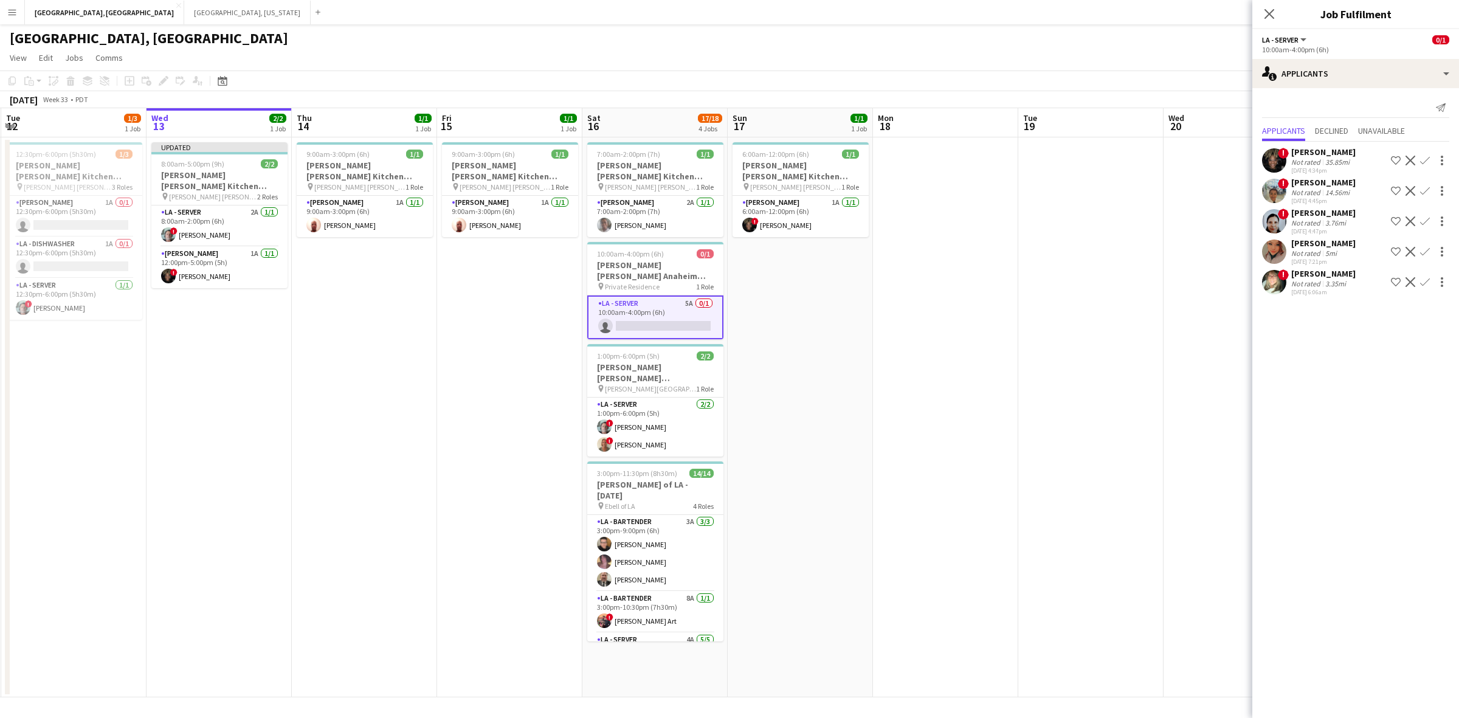
click at [1167, 280] on app-user-avatar at bounding box center [1274, 282] width 24 height 24
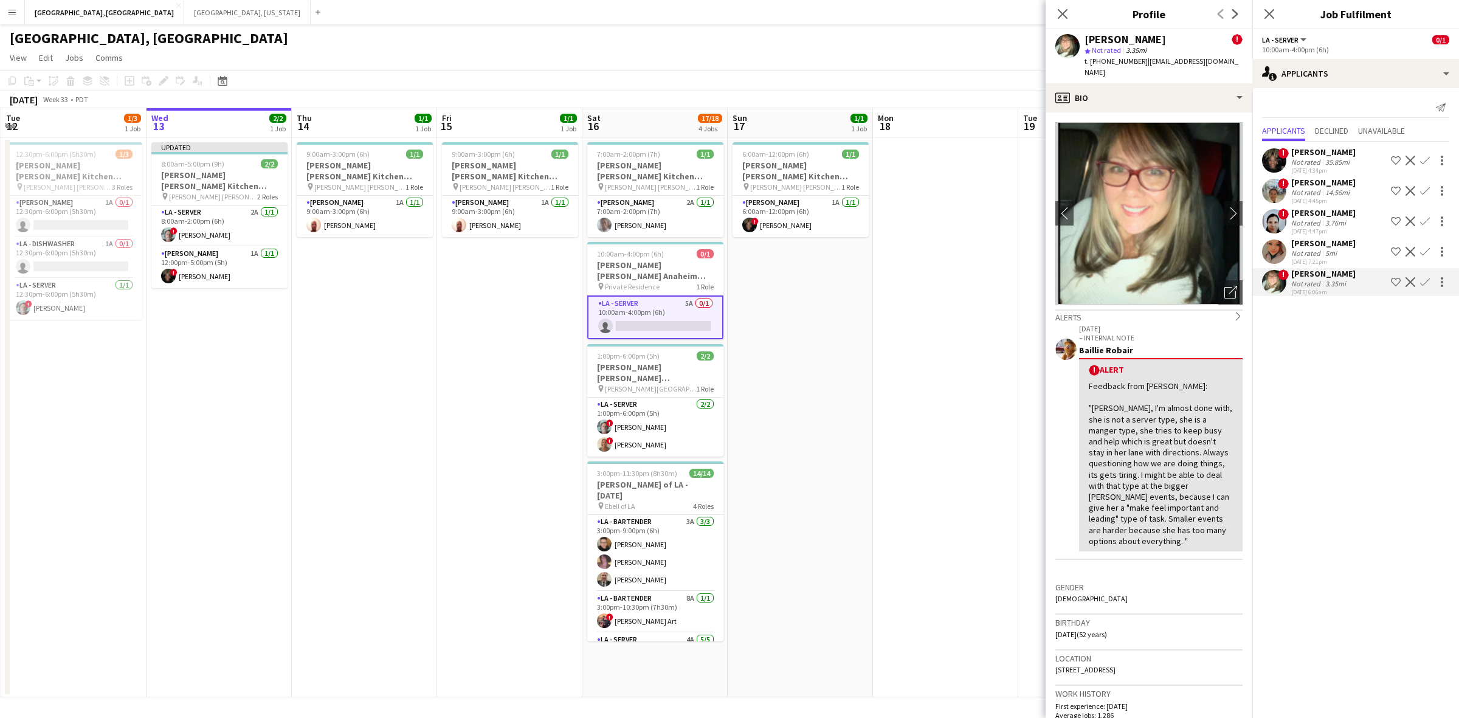
click at [1167, 278] on app-icon "Confirm" at bounding box center [1425, 282] width 10 height 10
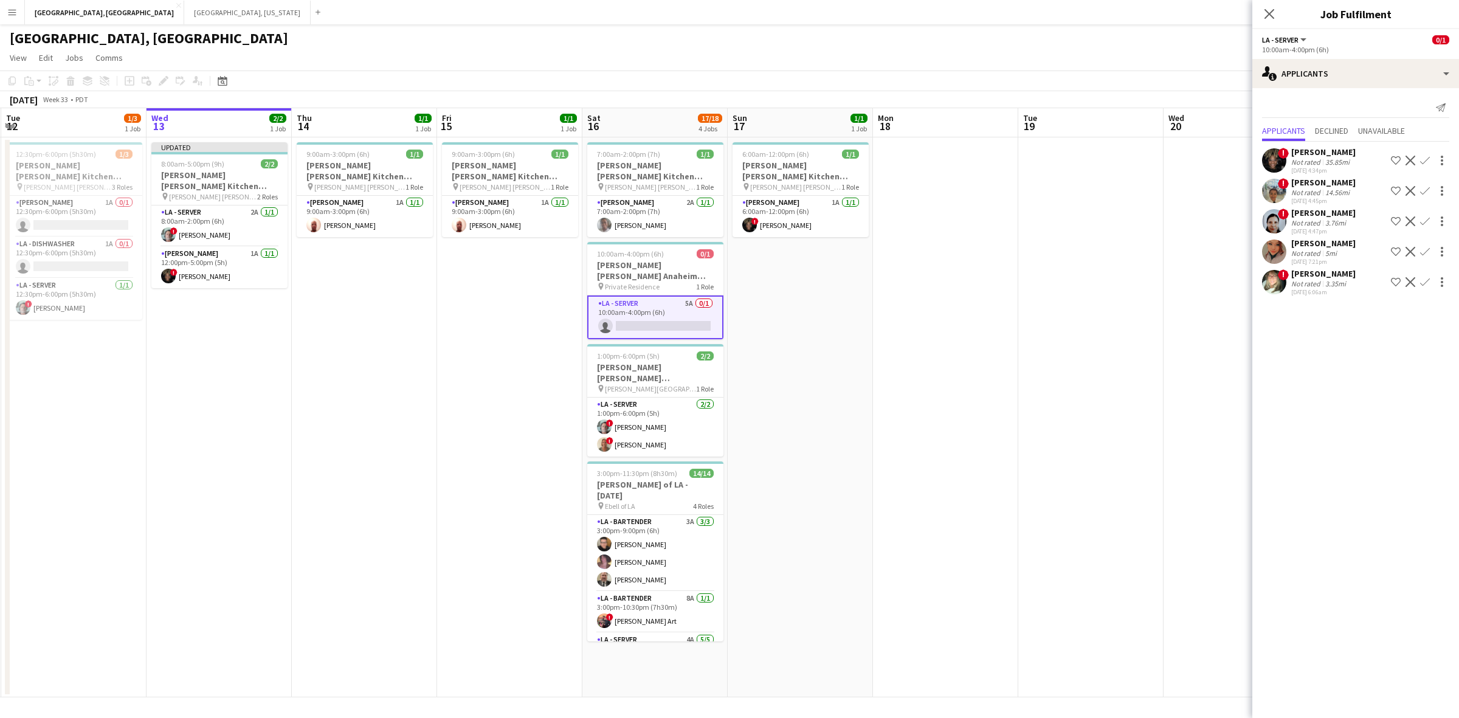
click at [1167, 283] on app-icon "Confirm" at bounding box center [1425, 282] width 10 height 10
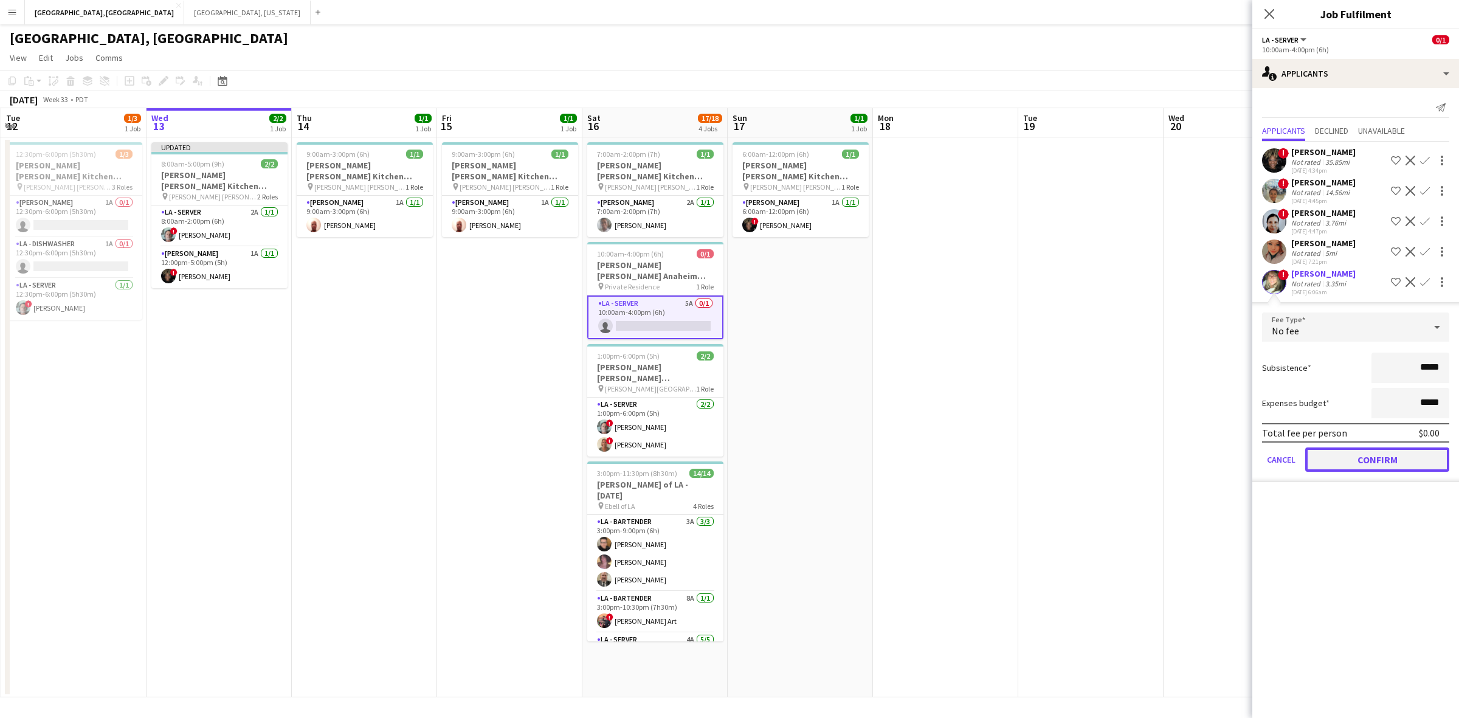
drag, startPoint x: 1370, startPoint y: 460, endPoint x: 1320, endPoint y: 426, distance: 60.7
click at [1167, 459] on button "Confirm" at bounding box center [1378, 460] width 144 height 24
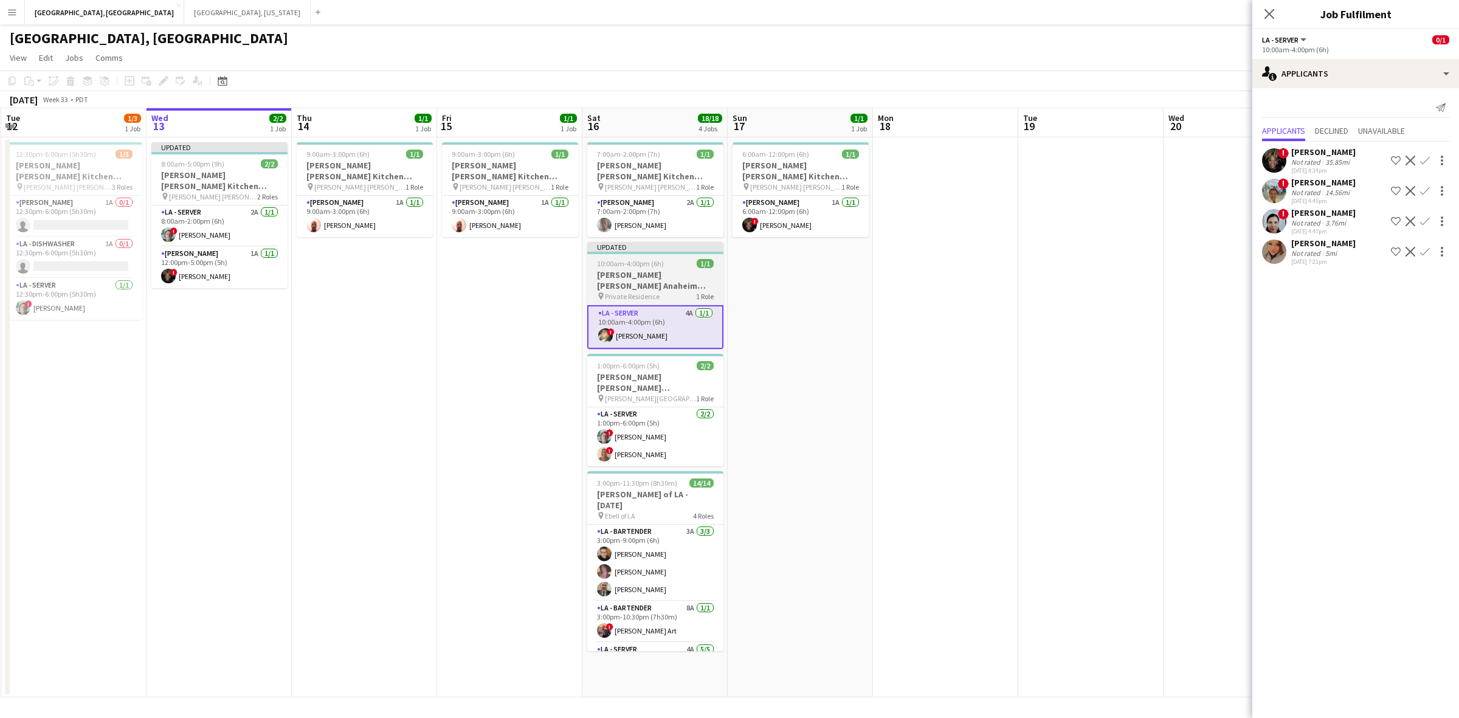
click at [651, 259] on span "10:00am-4:00pm (6h)" at bounding box center [630, 263] width 67 height 9
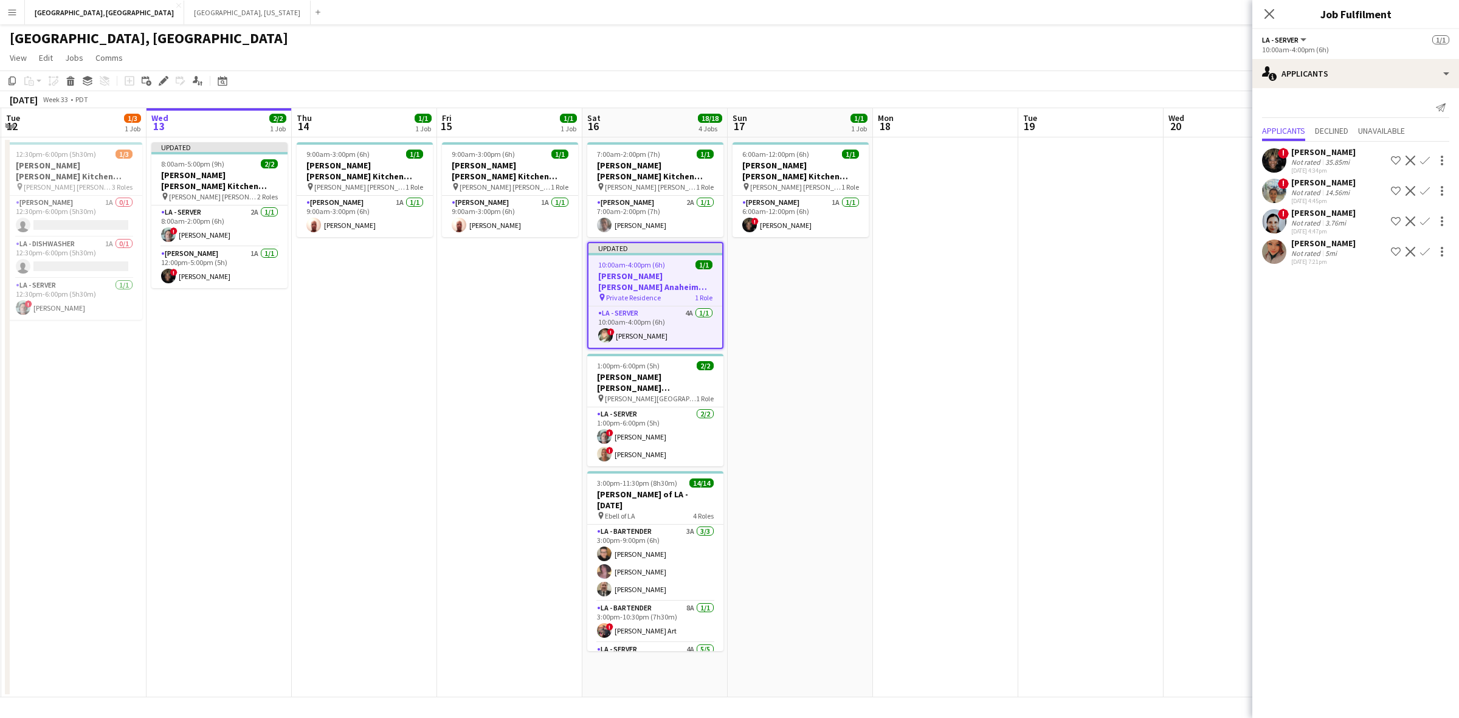
click at [1167, 37] on div "[GEOGRAPHIC_DATA], [GEOGRAPHIC_DATA]" at bounding box center [729, 35] width 1459 height 23
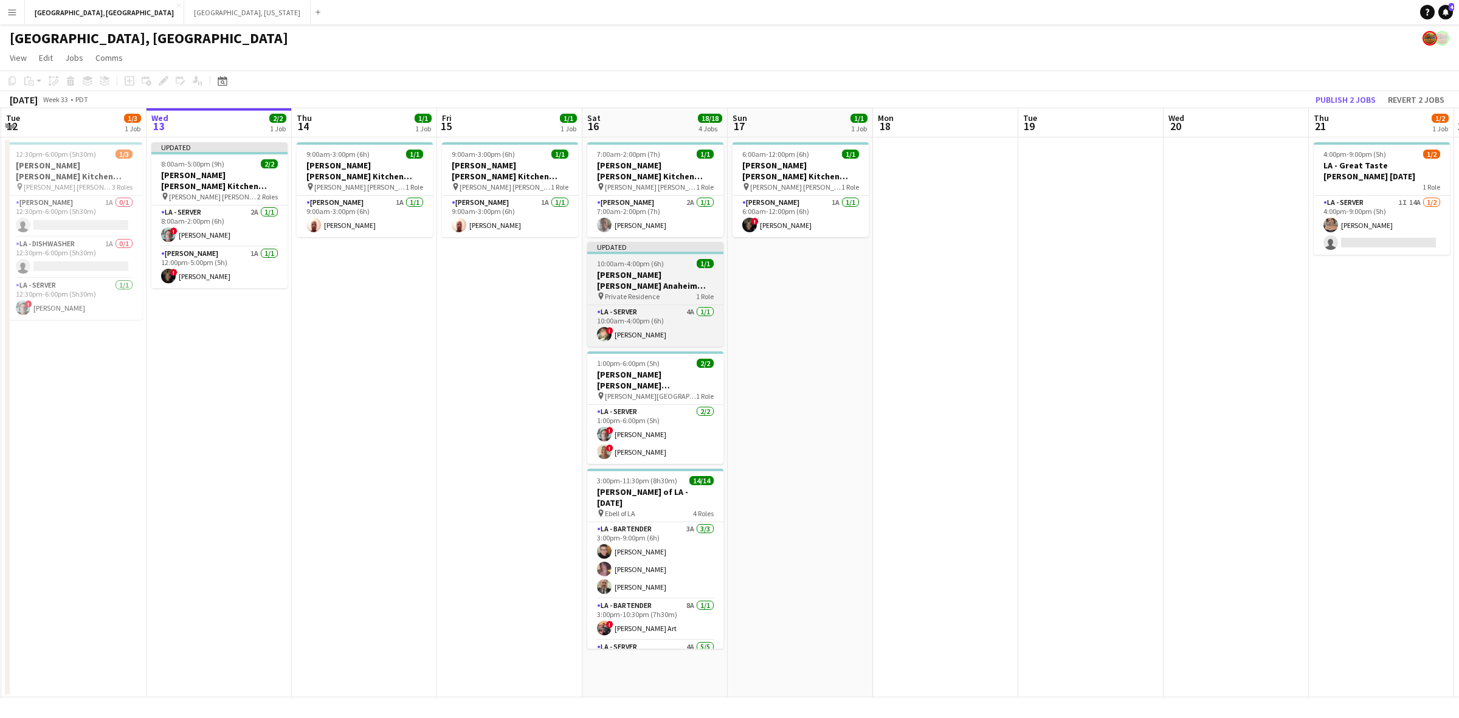
click at [609, 269] on h3 "[PERSON_NAME] [PERSON_NAME] Anaheim [DATE]" at bounding box center [655, 280] width 136 height 22
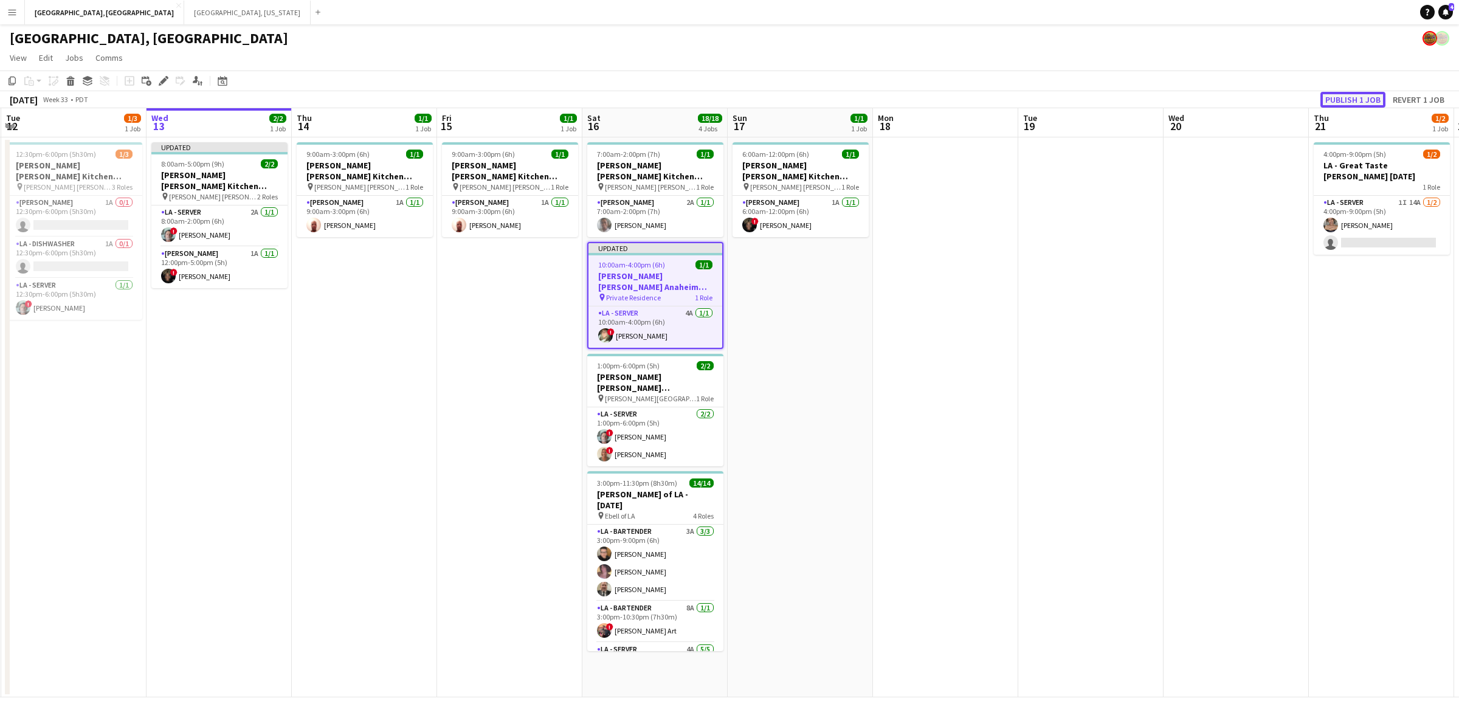
click at [1167, 99] on button "Publish 1 job" at bounding box center [1353, 100] width 65 height 16
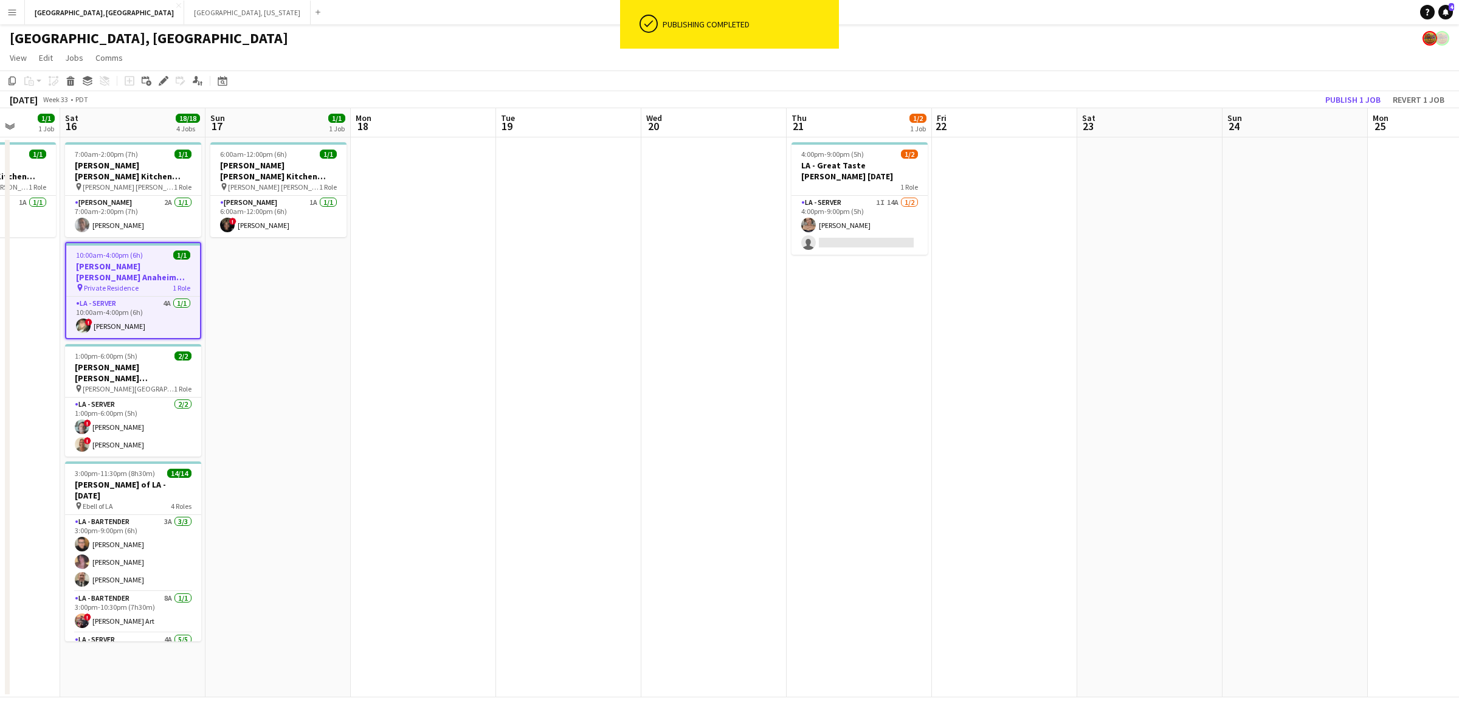
drag, startPoint x: 1264, startPoint y: 344, endPoint x: 859, endPoint y: 406, distance: 409.8
click at [859, 406] on app-calendar-viewport "Wed 13 2/2 1 Job Thu 14 1/1 1 Job Fri 15 1/1 1 Job Sat 16 18/18 4 Jobs Sun 17 1…" at bounding box center [729, 402] width 1459 height 589
drag, startPoint x: 851, startPoint y: 220, endPoint x: 966, endPoint y: 185, distance: 119.3
click at [853, 219] on app-card-role "LA - Server 1I 14A [DATE] 4:00pm-9:00pm (5h) [PERSON_NAME] single-neutral-actio…" at bounding box center [860, 225] width 136 height 59
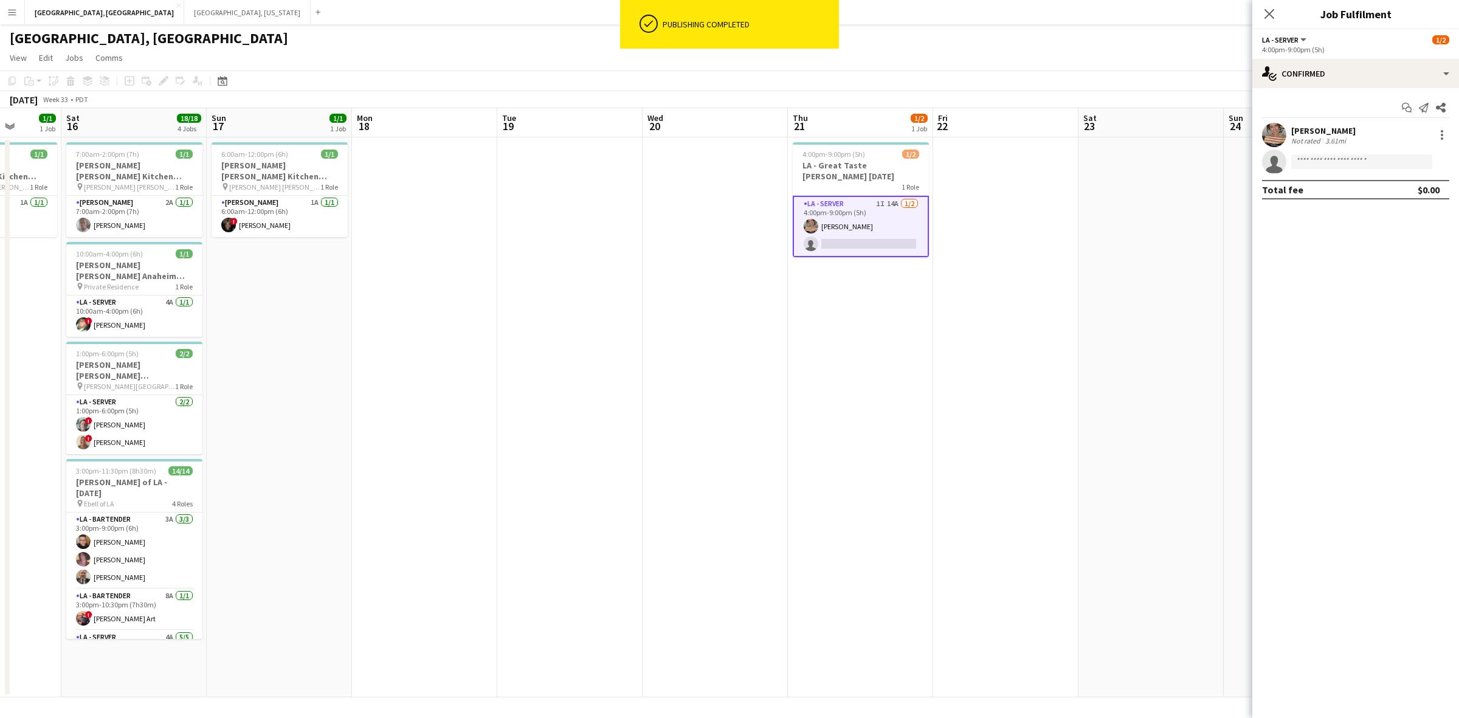
click at [958, 375] on app-date-cell at bounding box center [1005, 417] width 145 height 560
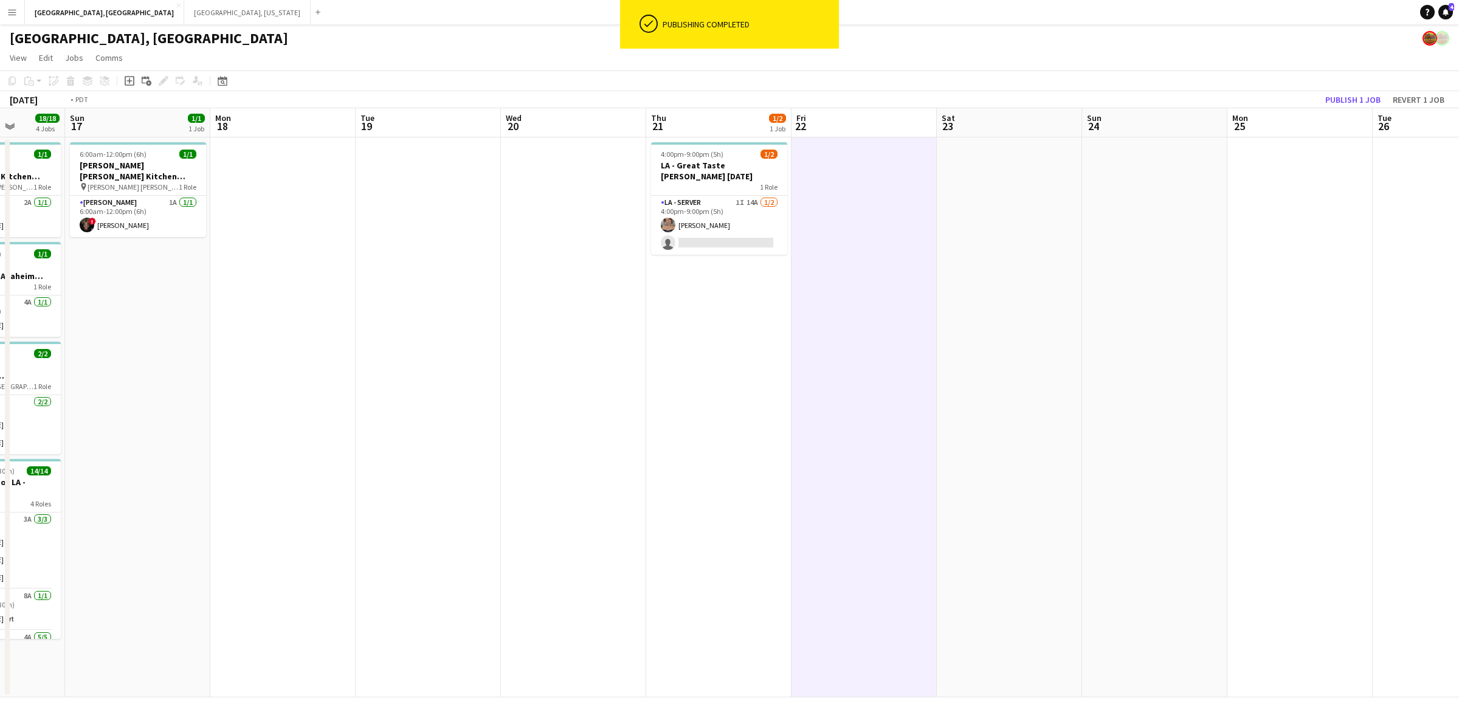
drag
click at [386, 407] on app-calendar-viewport "Thu 14 1/1 1 Job Fri 15 1/1 1 Job Sat 16 18/18 4 Jobs Sun 17 1/1 1 Job Mon 18 T…" at bounding box center [729, 402] width 1459 height 589
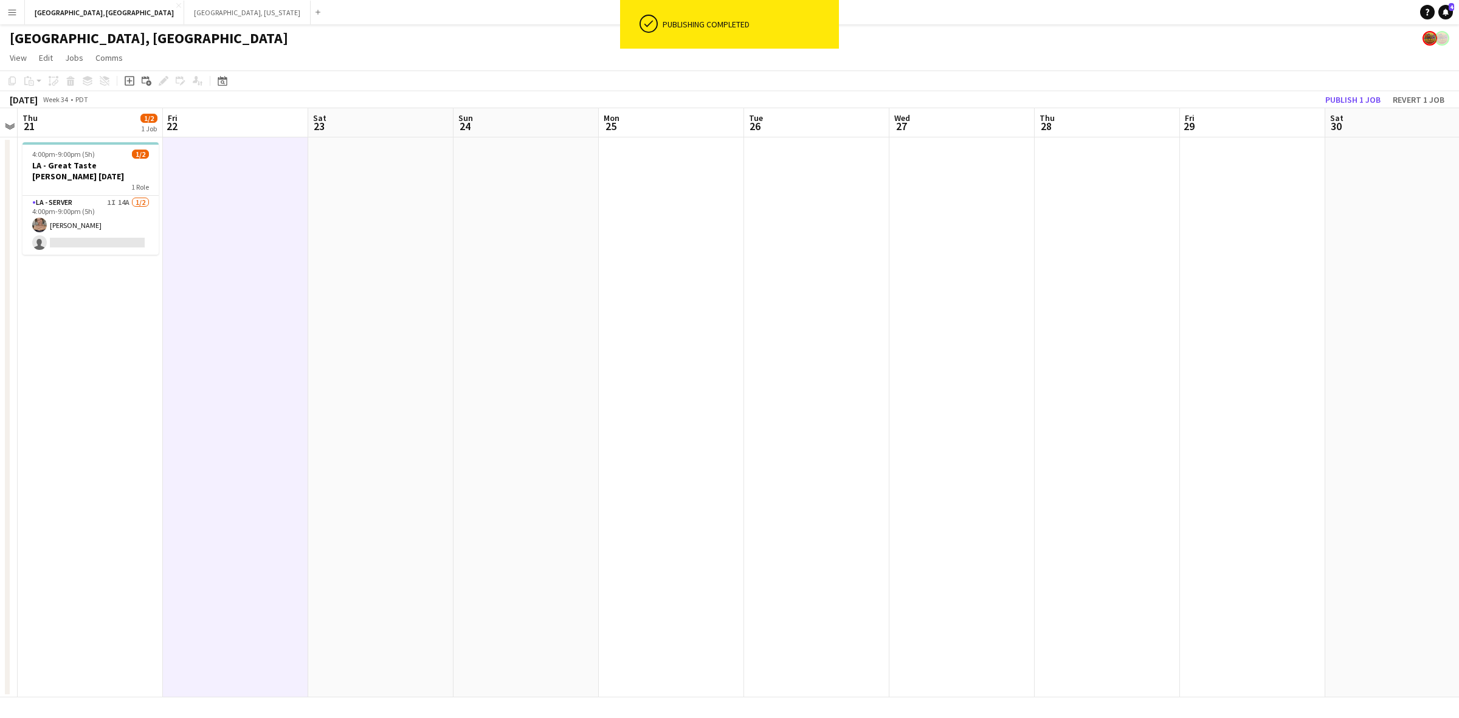
click at [590, 354] on app-calendar-viewport "Mon 18 Tue 19 Wed 20 Thu 21 1/2 1 Job Fri 22 Sat 23 Sun 24 Mon 25 Tue 26 Wed 27…" at bounding box center [729, 402] width 1459 height 589
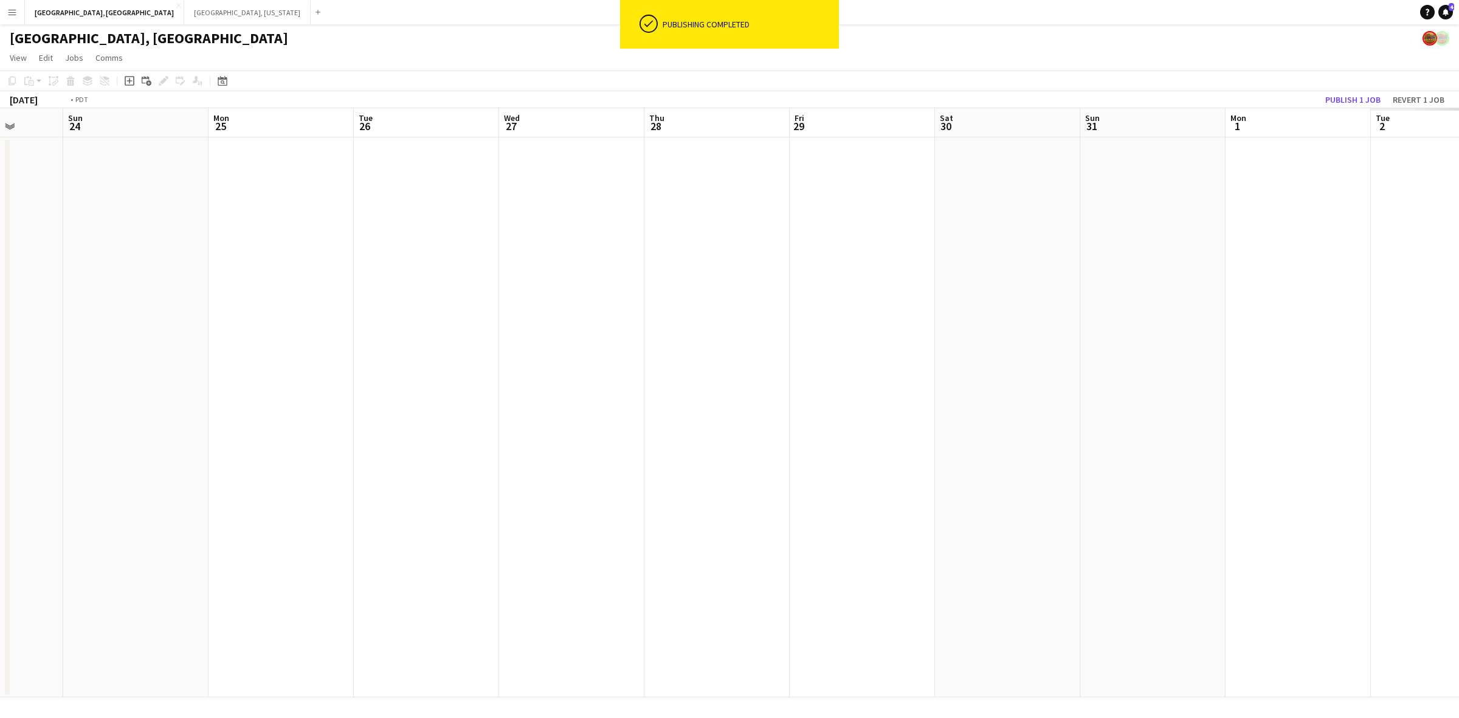
click at [704, 312] on app-calendar-viewport "Thu 21 1/2 1 Job Fri 22 Sat 23 Sun 24 Mon 25 Tue 26 Wed 27 Thu 28 Fri 29 Sat 30…" at bounding box center [729, 402] width 1459 height 589
click at [898, 265] on app-calendar-viewport "Sun 24 Mon 25 Tue 26 Wed 27 Thu 28 Fri 29 Sat 30 Sun 31 Mon 1 Tue 2 Wed 3 Thu 4…" at bounding box center [729, 402] width 1459 height 589
click at [735, 304] on app-calendar-viewport "Mon 25 Tue 26 Wed 27 Thu 28 Fri 29 Sat 30 Sun 31 Mon 1 Tue 2 Wed 3 Thu 4 Fri 5 …" at bounding box center [729, 402] width 1459 height 589
click at [832, 289] on app-calendar-viewport "Fri 29 Sat 30 Sun 31 Mon 1 Tue 2 Wed 3 Thu 4 Fri 5 Sat 6 Sun 7 Mon 8 Tue 9 Wed …" at bounding box center [729, 402] width 1459 height 589
click at [985, 255] on app-calendar-viewport "Sun 31 Mon 1 Tue 2 Wed 3 Thu 4 Fri 5 Sat 6 Sun 7 Mon 8 Tue 9 Wed 10 Thu 11 Fri …" at bounding box center [729, 402] width 1459 height 589
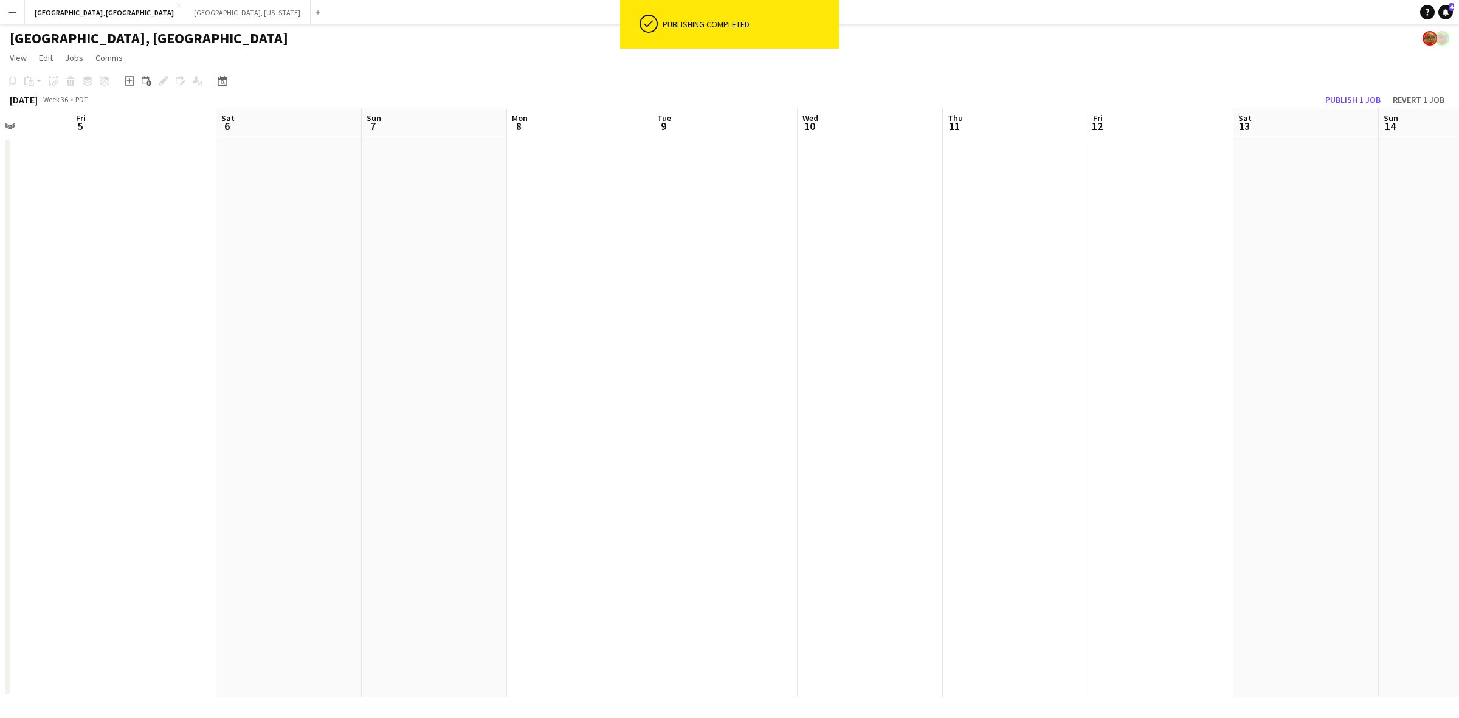
scroll to position [0, 389]
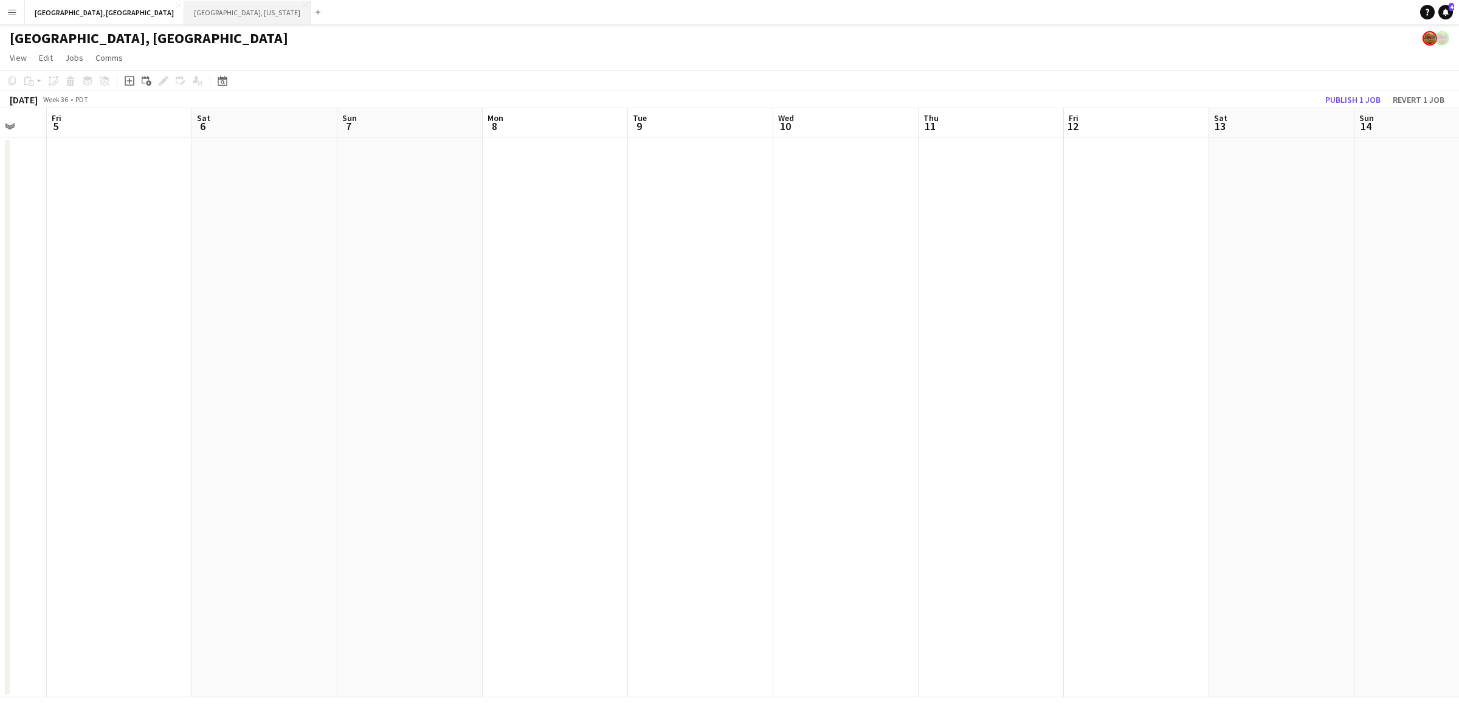
click at [184, 3] on button "[GEOGRAPHIC_DATA], [US_STATE] Close" at bounding box center [247, 13] width 126 height 24
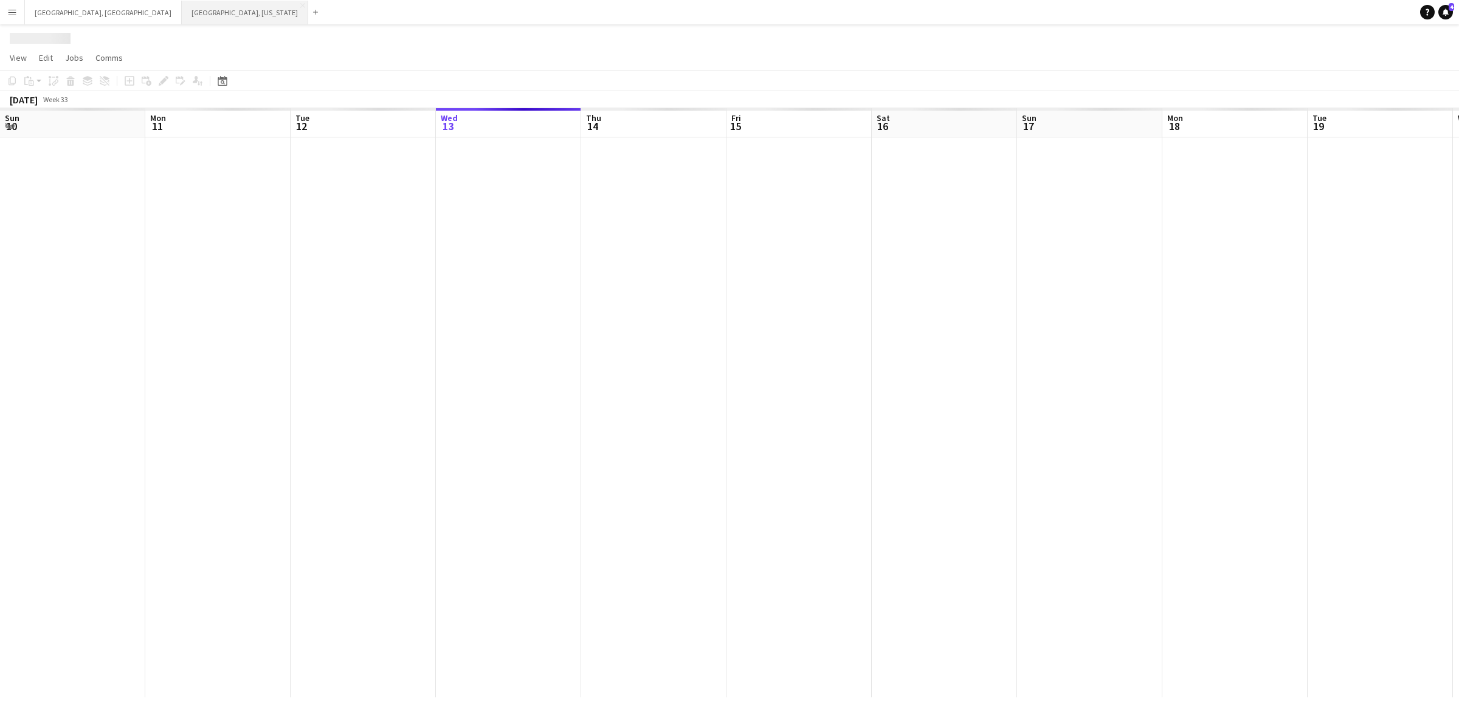
scroll to position [0, 290]
